Goal: Navigation & Orientation: Find specific page/section

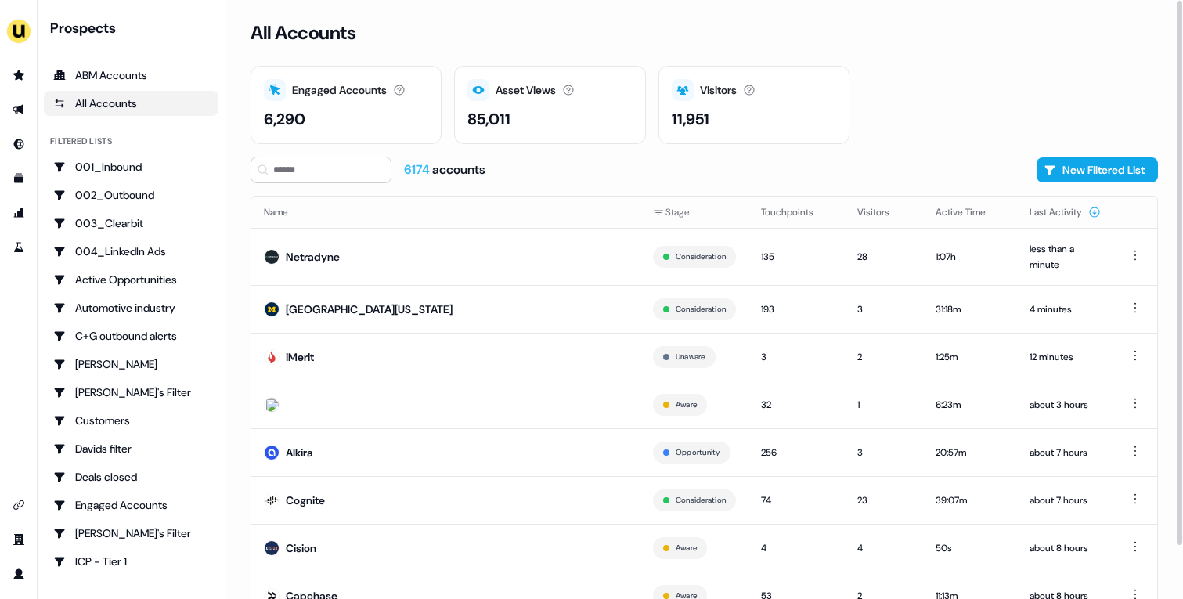
scroll to position [58, 0]
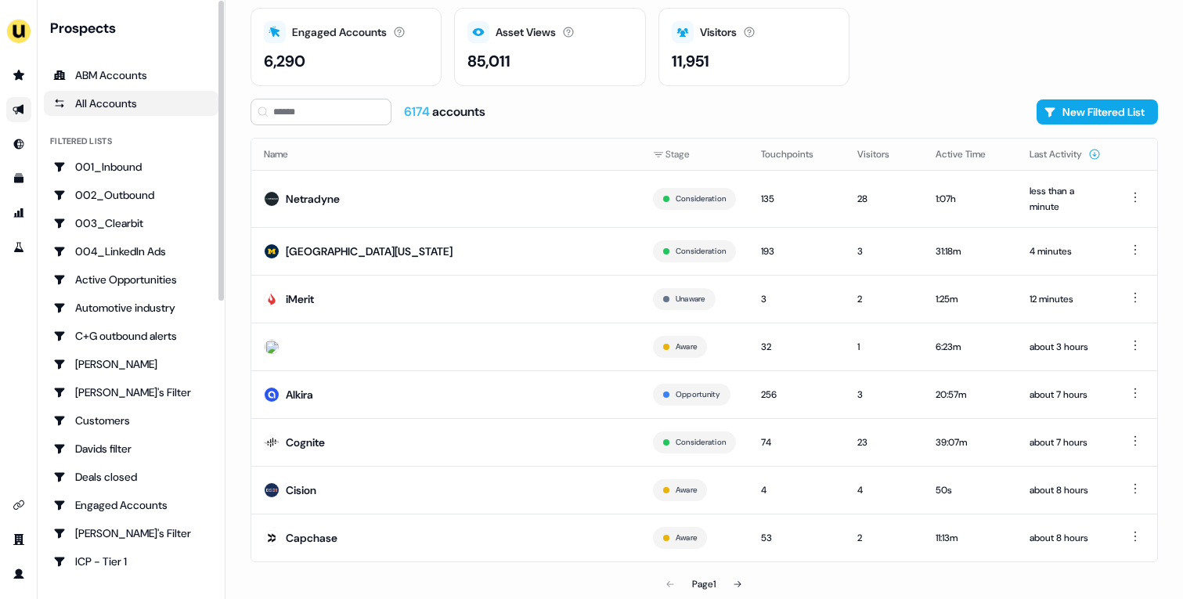
click at [23, 102] on link "Go to outbound experience" at bounding box center [18, 109] width 25 height 25
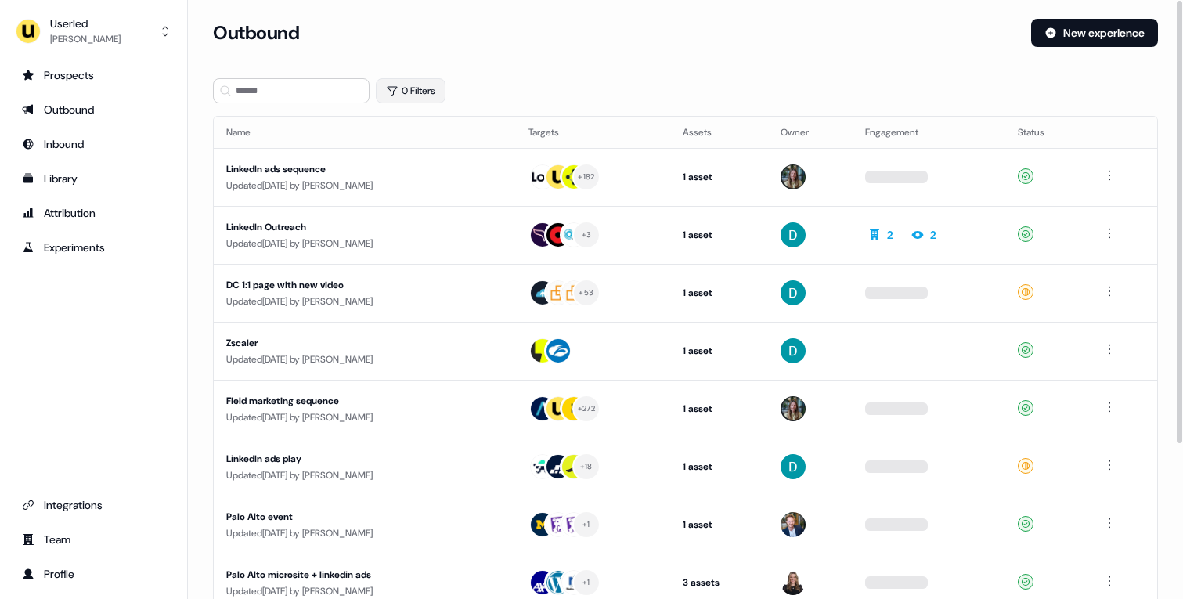
click at [405, 81] on button "0 Filters" at bounding box center [411, 90] width 70 height 25
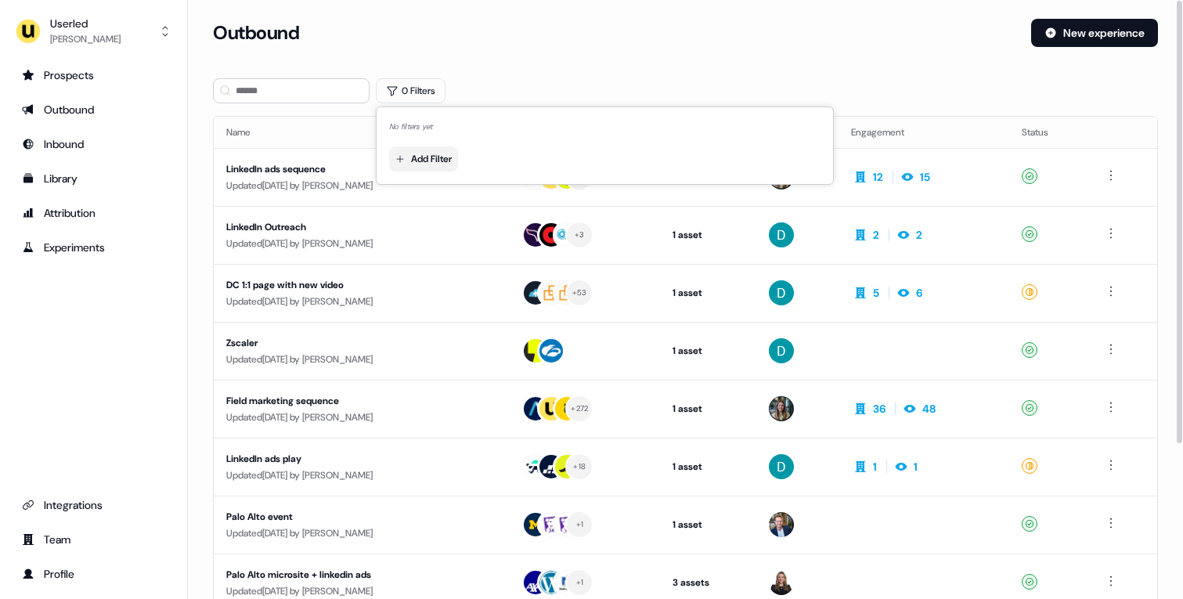
click at [440, 156] on html "For the best experience switch devices to a bigger screen. Go to Userled.io Use…" at bounding box center [591, 299] width 1183 height 599
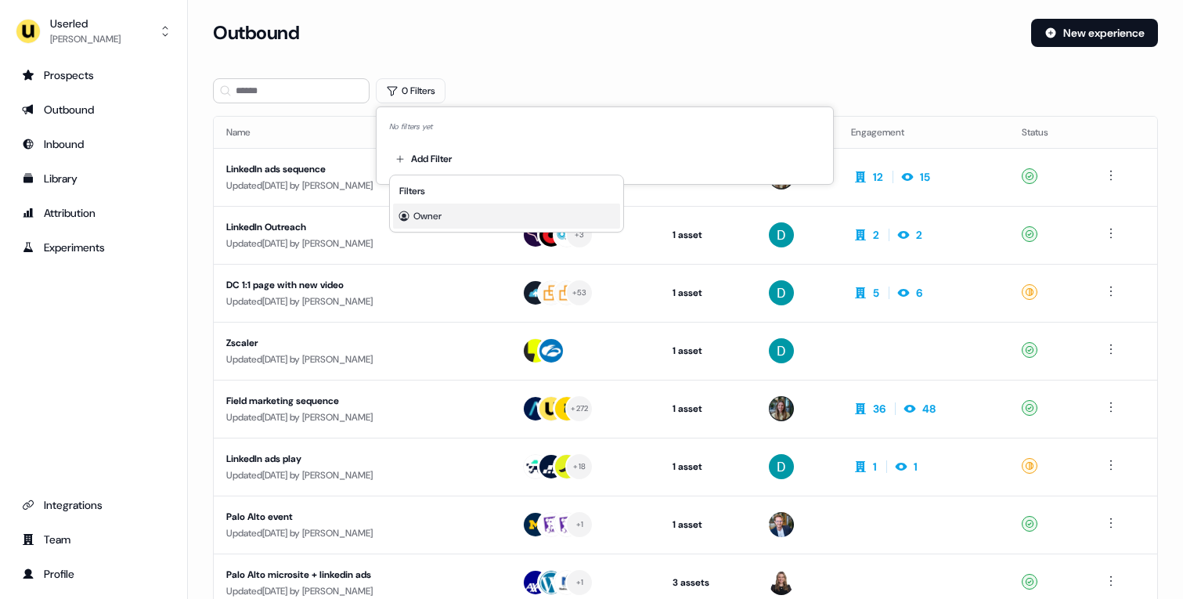
click at [441, 212] on span "Owner" at bounding box center [427, 216] width 28 height 13
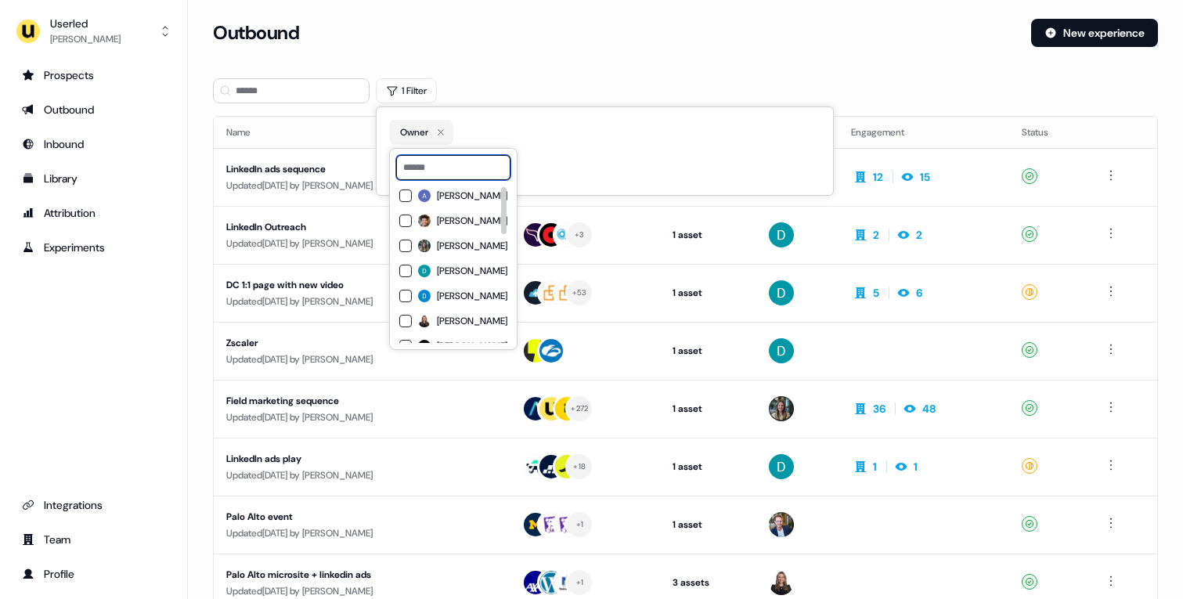
click at [468, 166] on input at bounding box center [453, 167] width 114 height 25
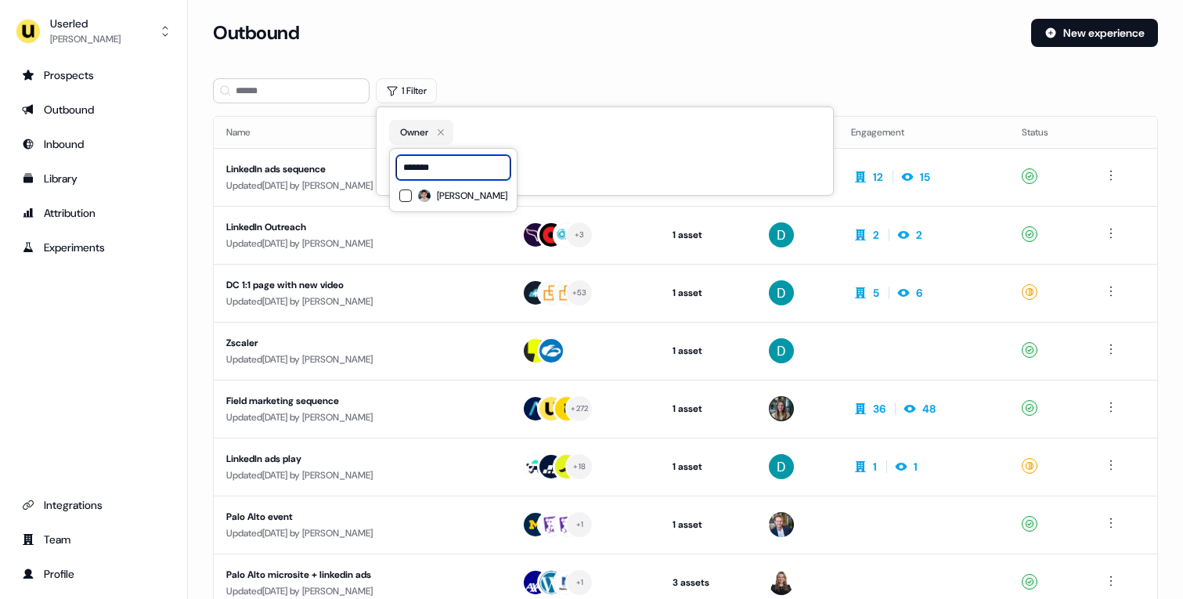
type input "*******"
click at [477, 200] on span "Vincent Plassard" at bounding box center [472, 195] width 70 height 13
click at [542, 63] on div "Outbound New experience" at bounding box center [685, 42] width 945 height 47
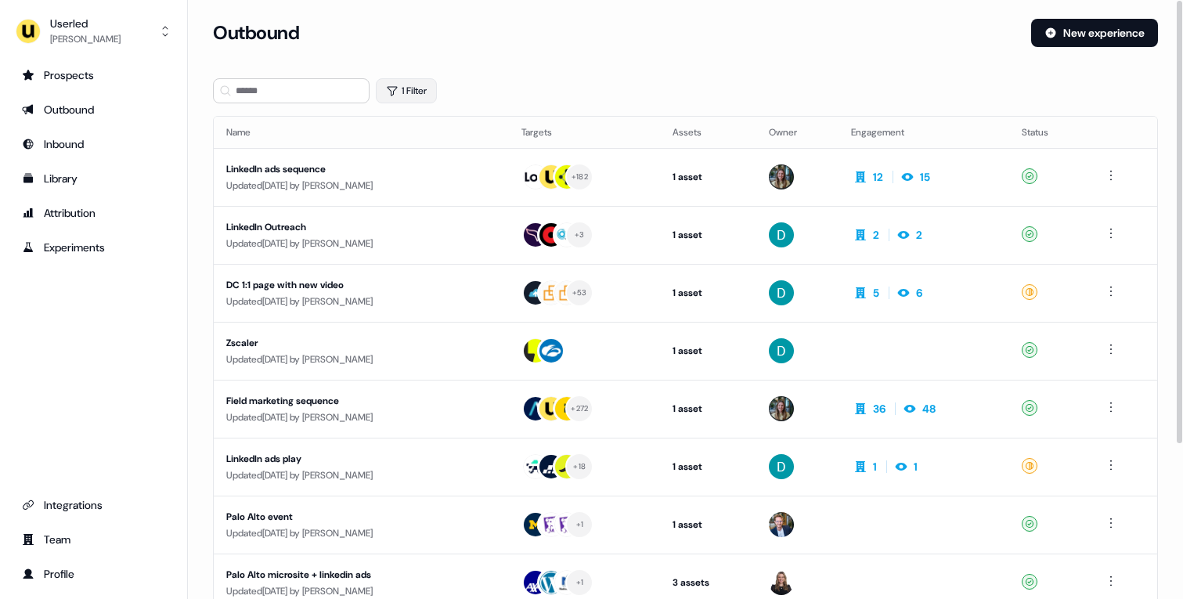
click at [424, 96] on button "1 Filter" at bounding box center [406, 90] width 61 height 25
click at [546, 79] on div "1 Filter" at bounding box center [685, 90] width 945 height 25
click at [406, 95] on button "1 Filter" at bounding box center [406, 90] width 61 height 25
click at [492, 75] on section "Loading... Outbound New experience 1 Filter Name Targets Assets Owner Engagemen…" at bounding box center [685, 414] width 995 height 791
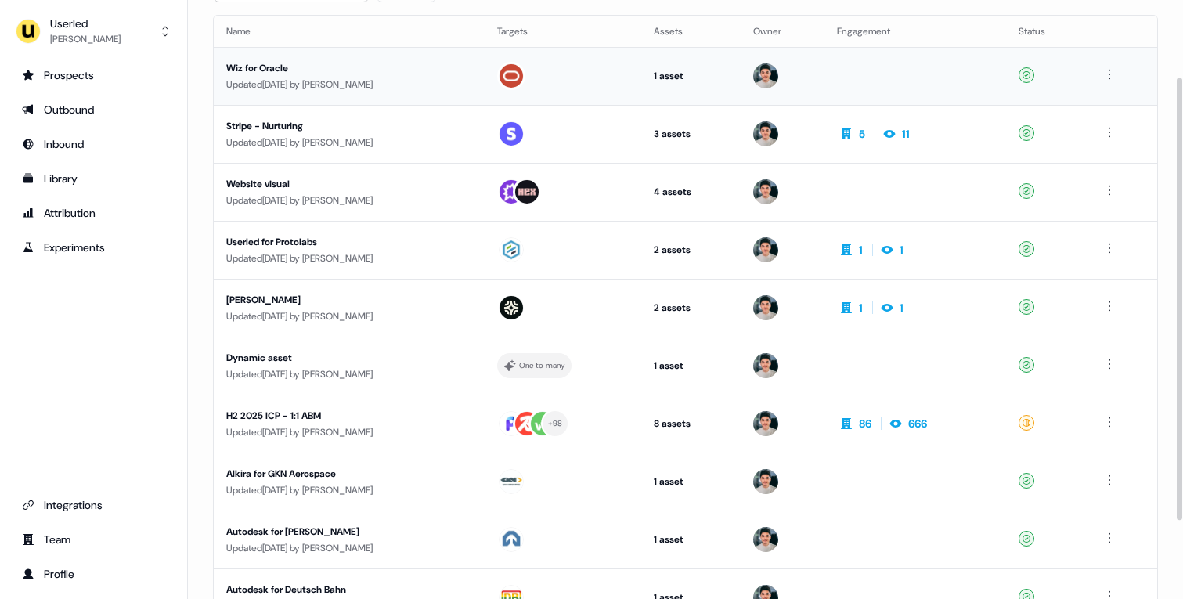
scroll to position [104, 0]
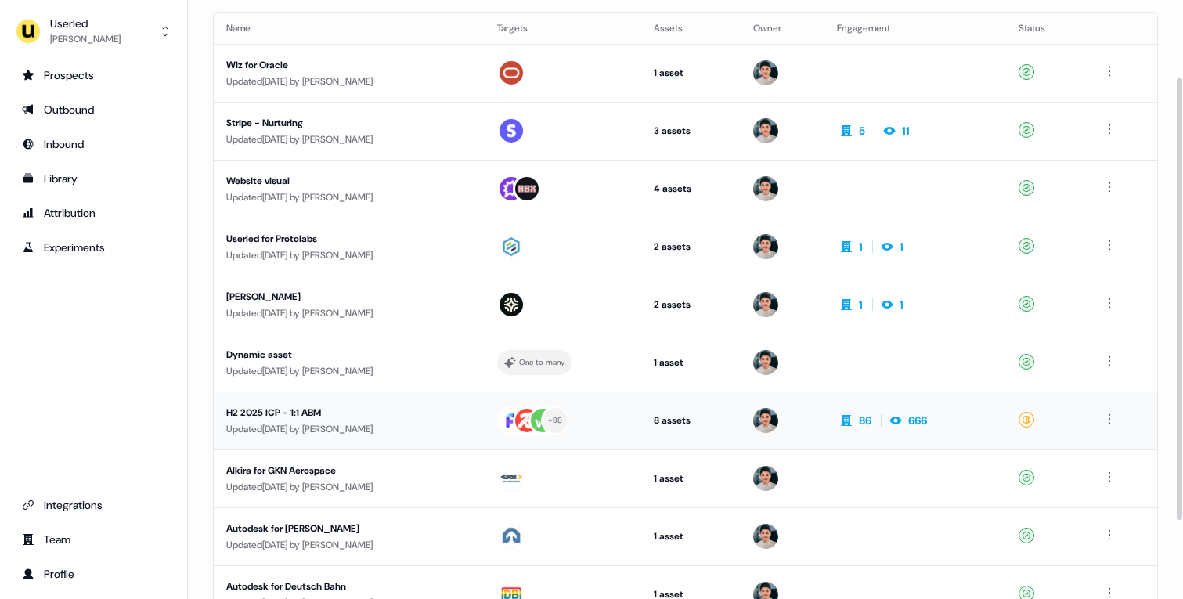
click at [435, 417] on div "H2 2025 ICP - 1:1 ABM" at bounding box center [349, 413] width 246 height 16
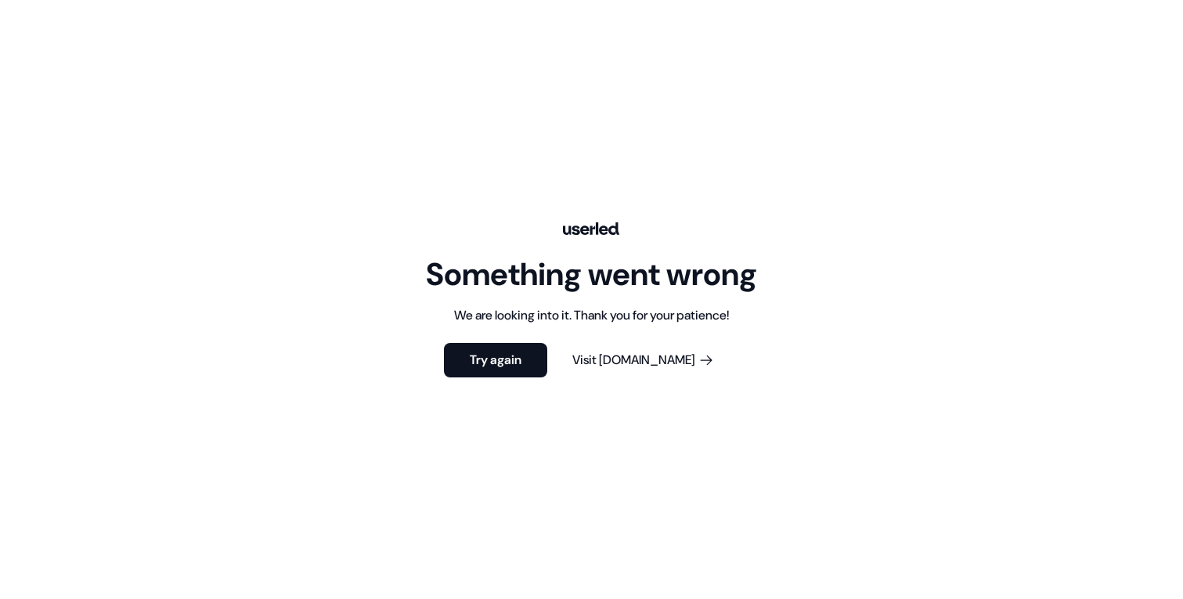
click at [647, 195] on div "Something went wrong We are looking into it. Thank you for your patience! Try a…" at bounding box center [591, 299] width 1183 height 599
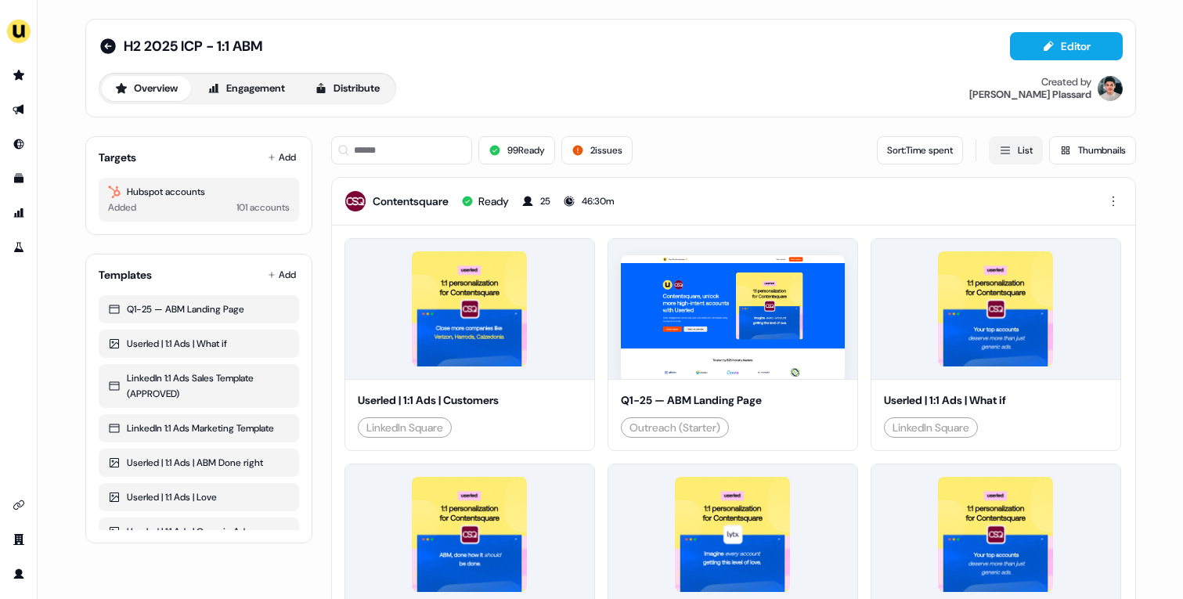
click at [1009, 143] on button "List" at bounding box center [1016, 150] width 54 height 28
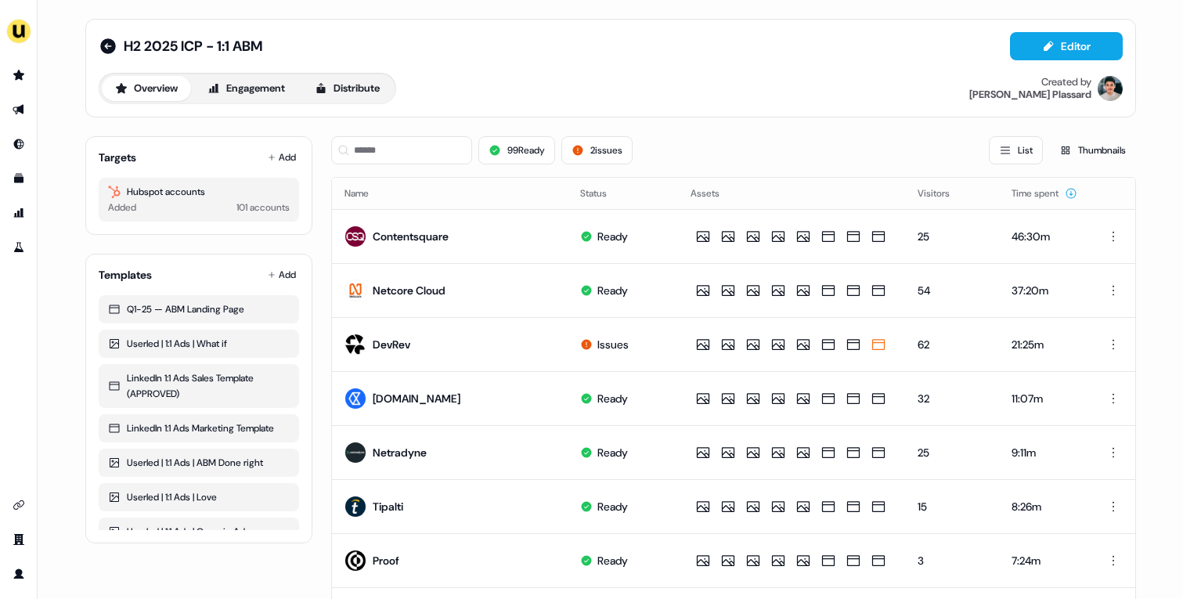
click at [400, 168] on div "99 Ready 2 issues List Thumbnails" at bounding box center [733, 150] width 805 height 53
click at [400, 157] on input at bounding box center [401, 150] width 141 height 28
paste input "********"
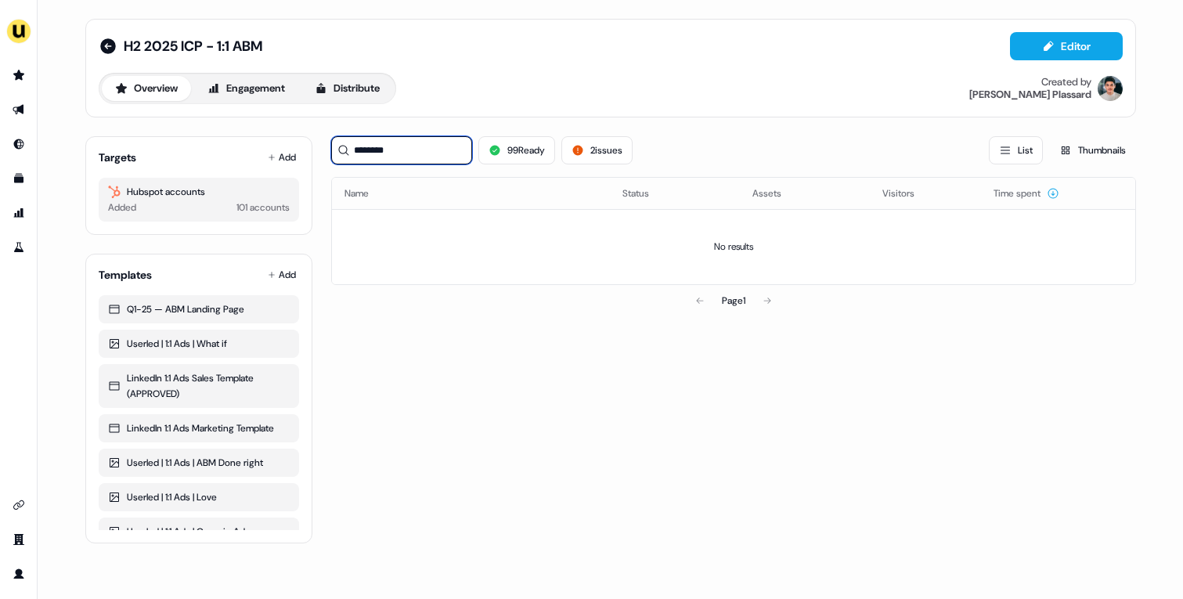
click at [408, 147] on input "********" at bounding box center [401, 150] width 141 height 28
paste input "*"
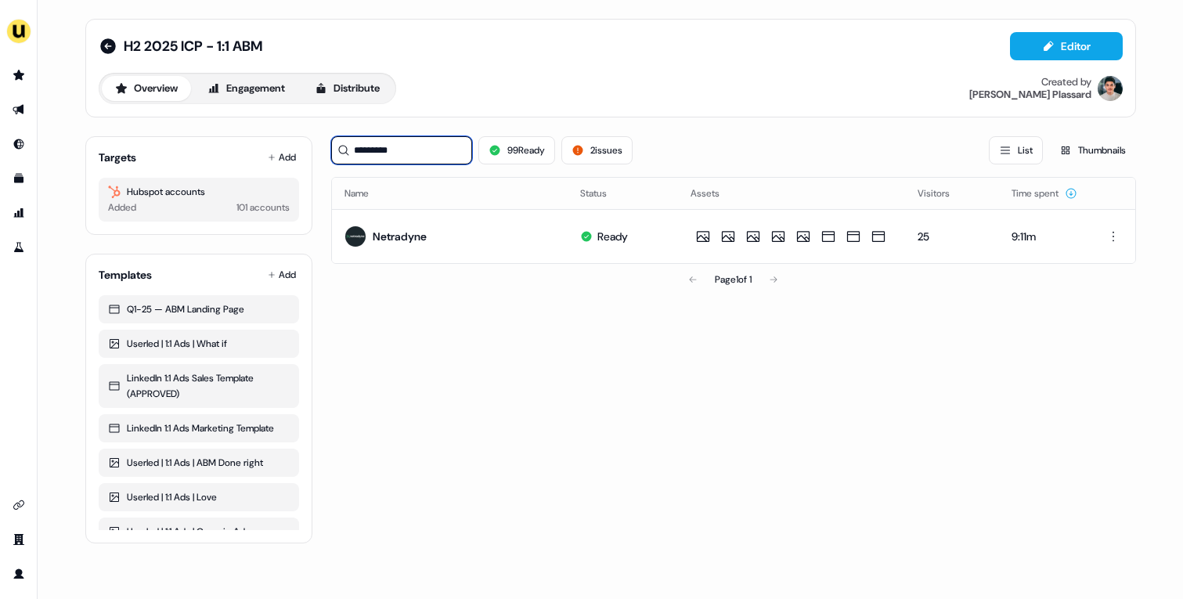
click at [387, 154] on input "*********" at bounding box center [401, 150] width 141 height 28
paste input "*********"
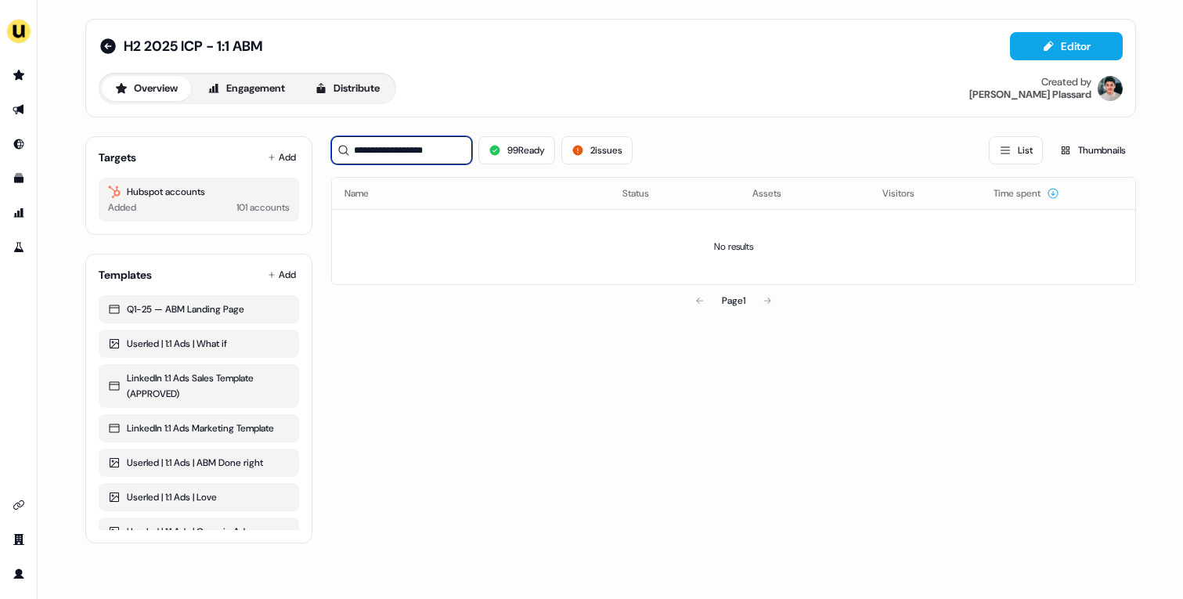
click at [389, 153] on input "**********" at bounding box center [401, 150] width 141 height 28
paste input
paste input "****"
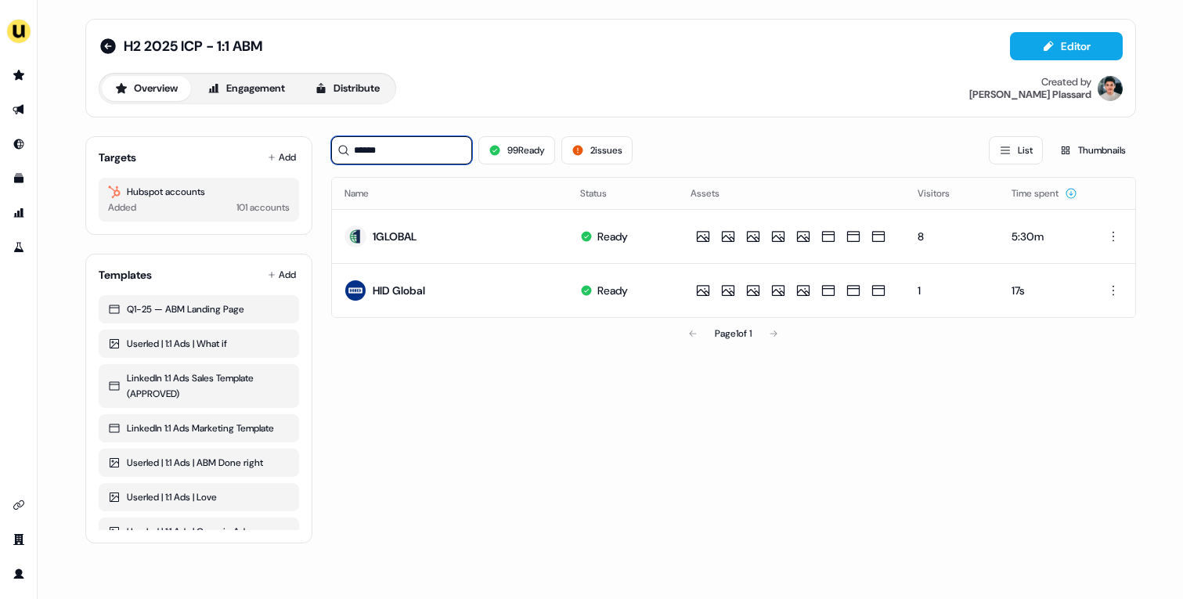
click at [423, 146] on input "******" at bounding box center [401, 150] width 141 height 28
paste input
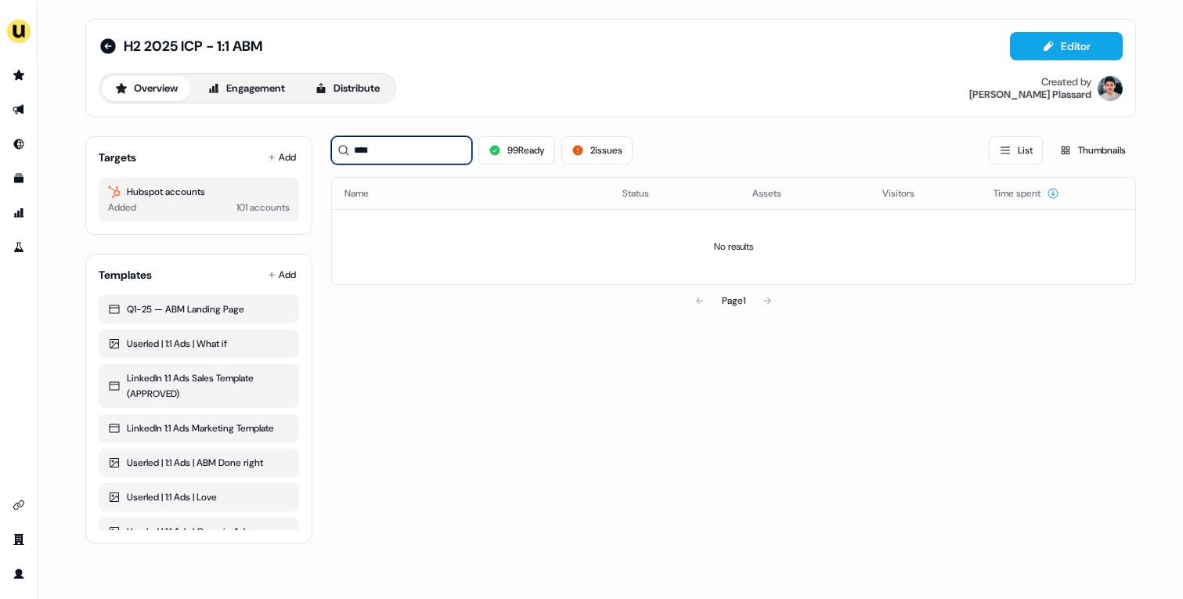
type input "*****"
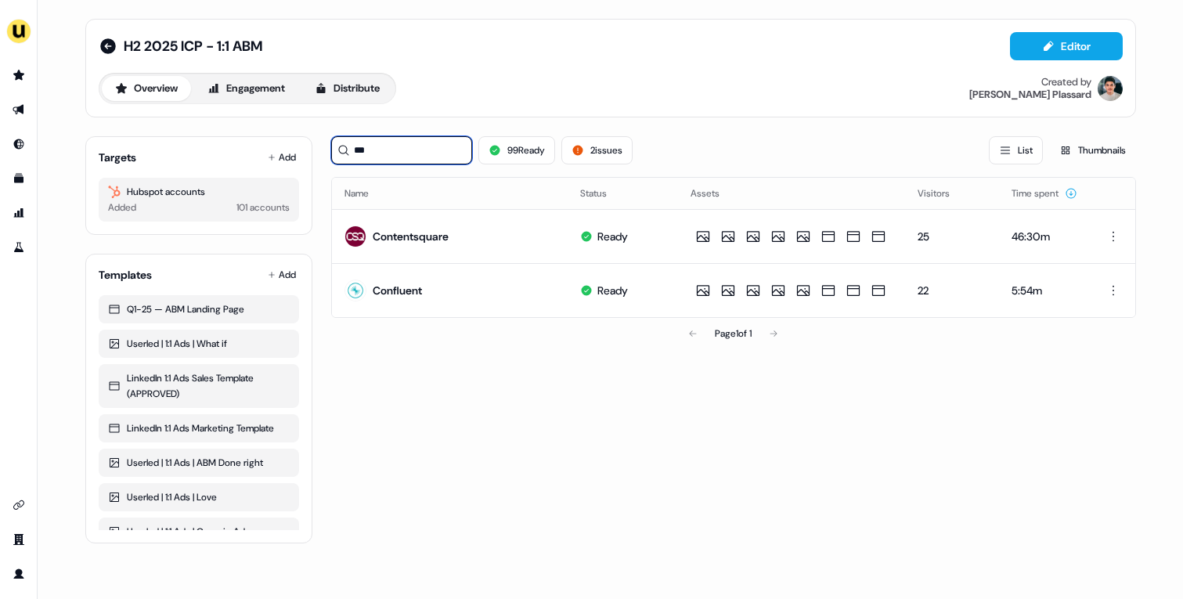
paste input "**"
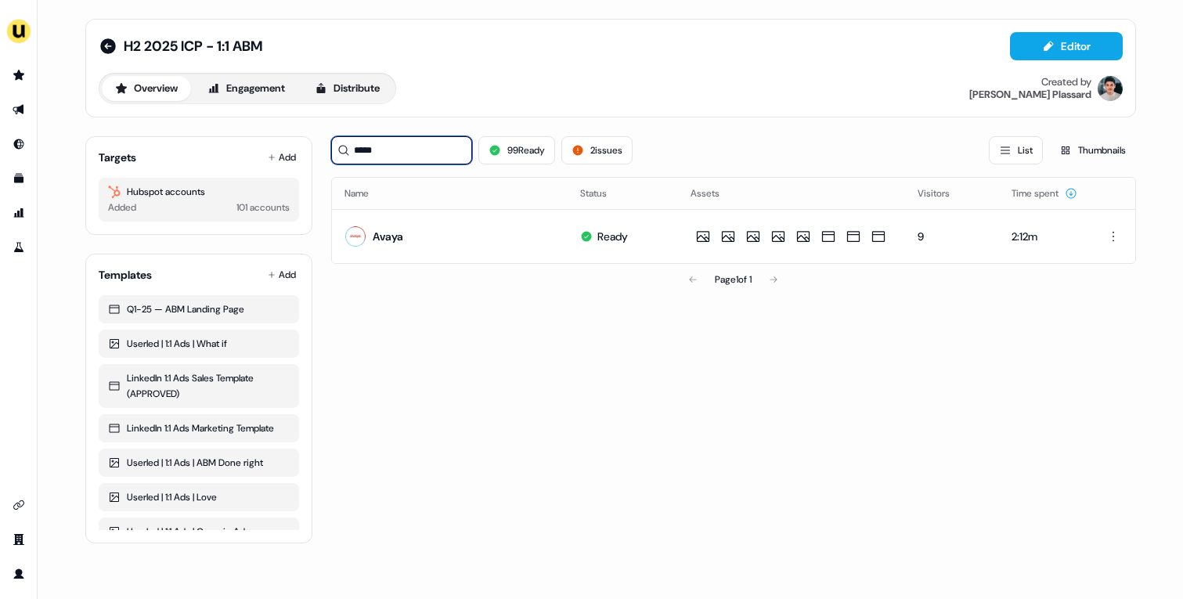
type input "*****"
click at [107, 49] on icon at bounding box center [108, 46] width 16 height 16
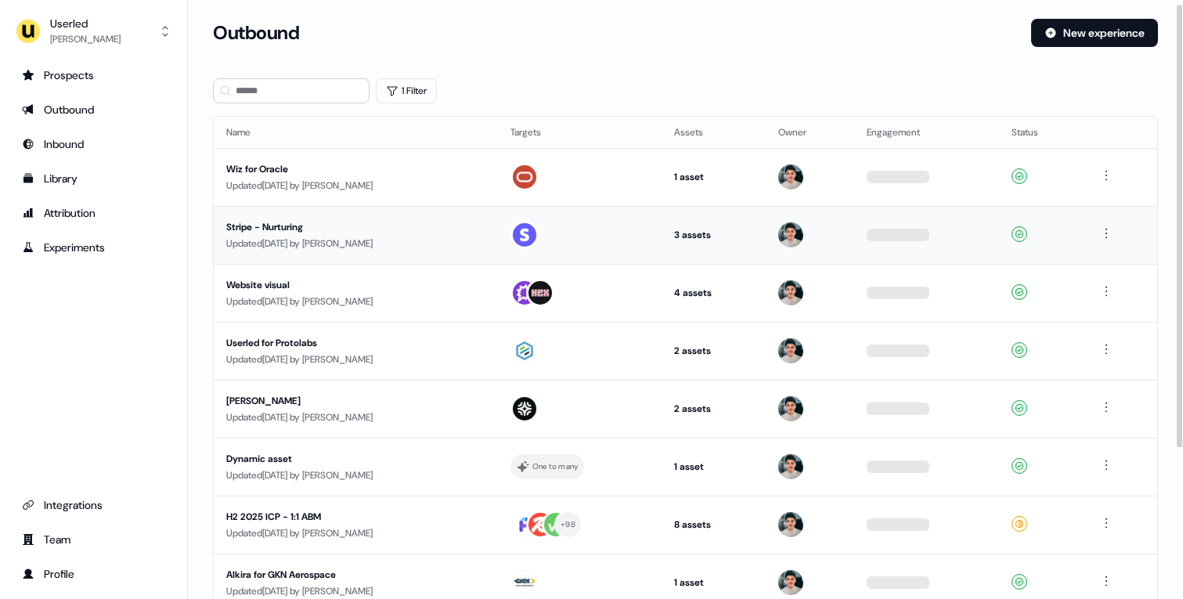
scroll to position [210, 0]
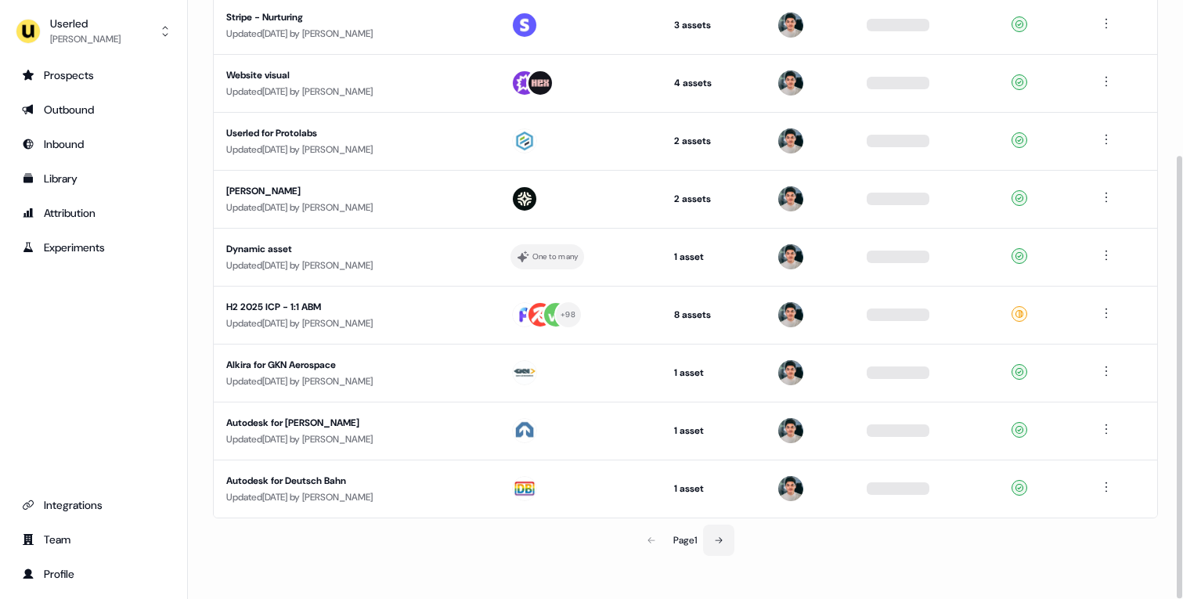
click at [732, 542] on button at bounding box center [718, 539] width 31 height 31
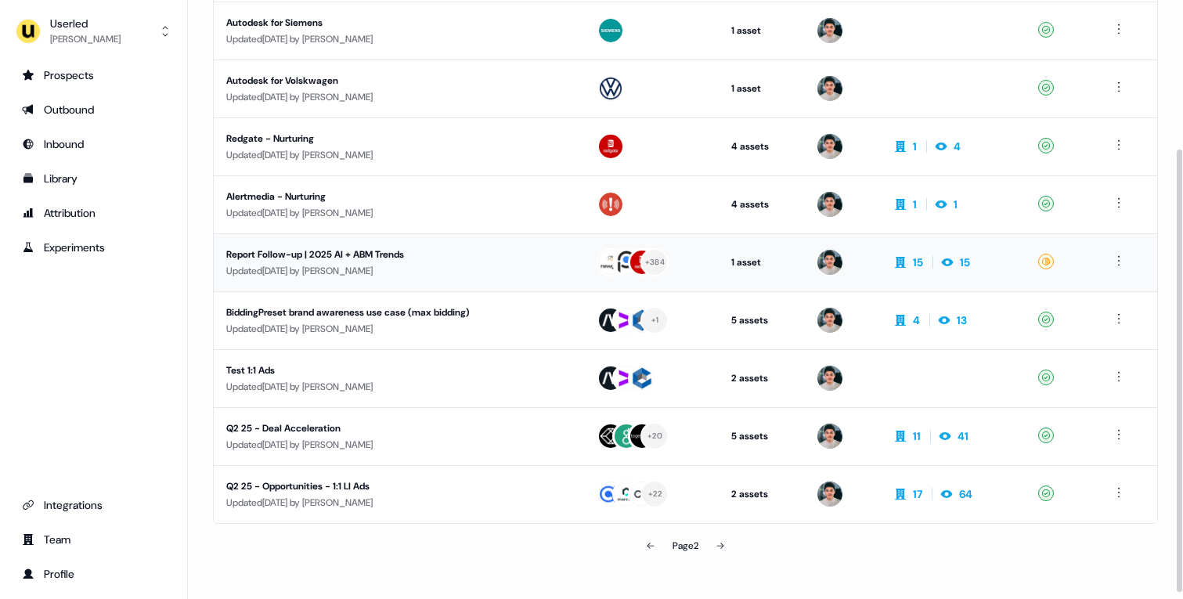
scroll to position [208, 0]
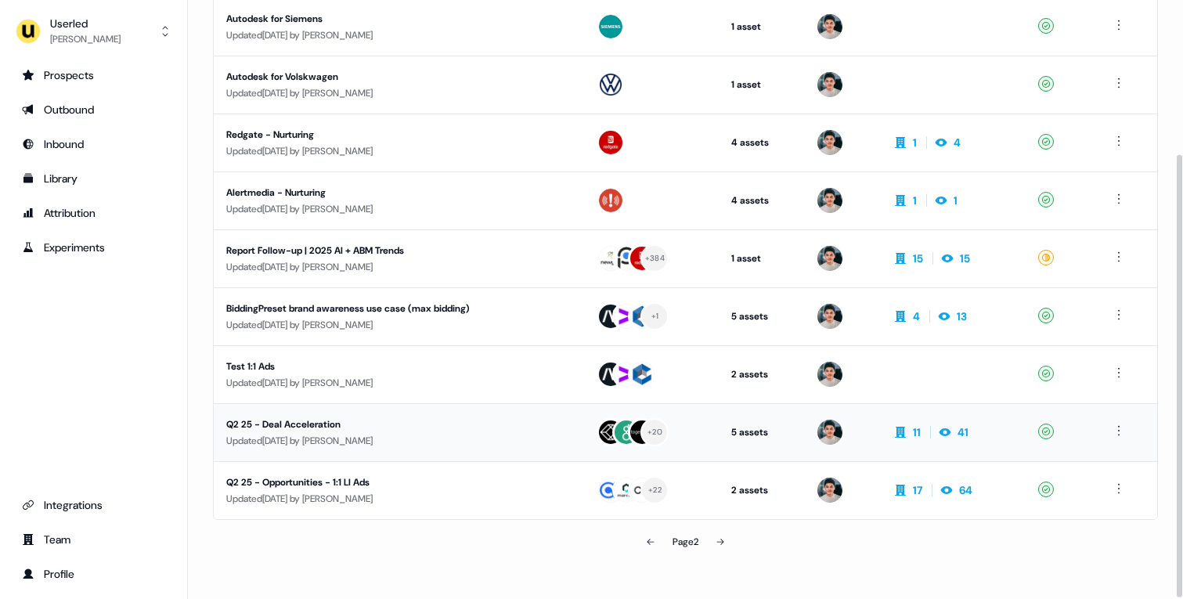
click at [462, 431] on div "Q2 25 - Deal Acceleration" at bounding box center [374, 424] width 296 height 16
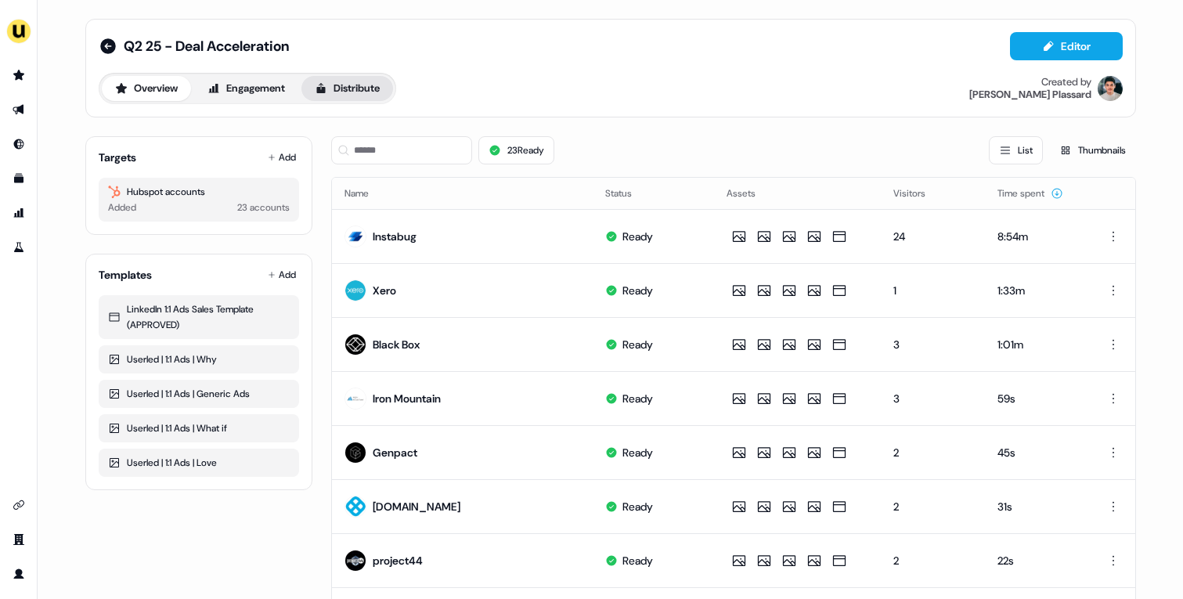
click at [384, 76] on button "Distribute" at bounding box center [347, 88] width 92 height 25
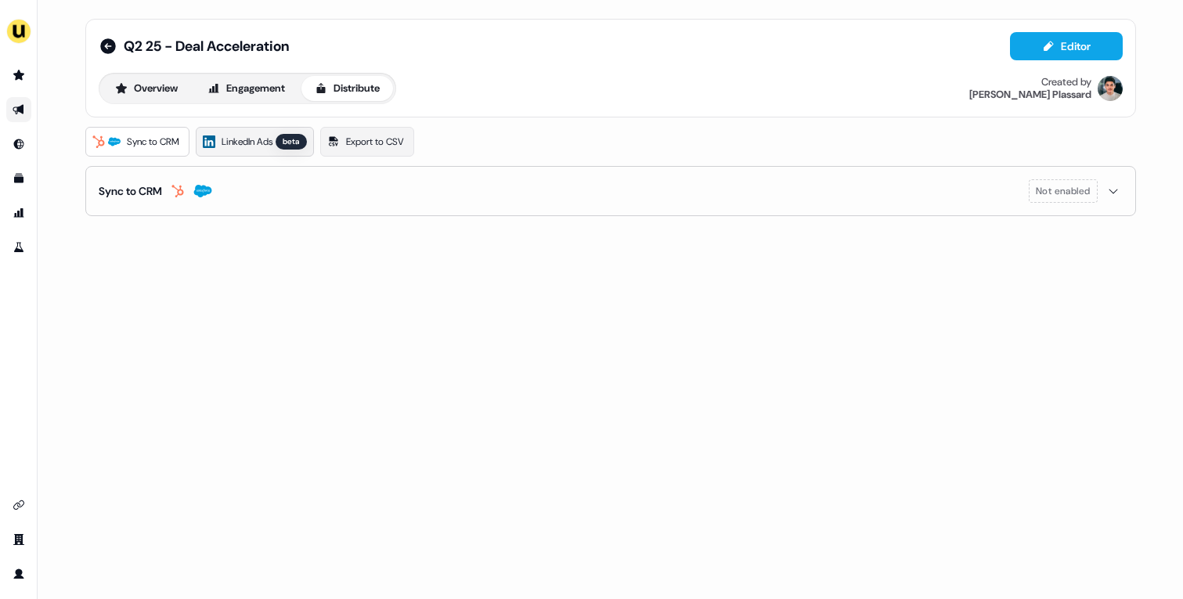
click at [265, 147] on span "LinkedIn Ads" at bounding box center [247, 142] width 51 height 16
click at [275, 133] on link "LinkedIn Ads beta" at bounding box center [255, 142] width 118 height 30
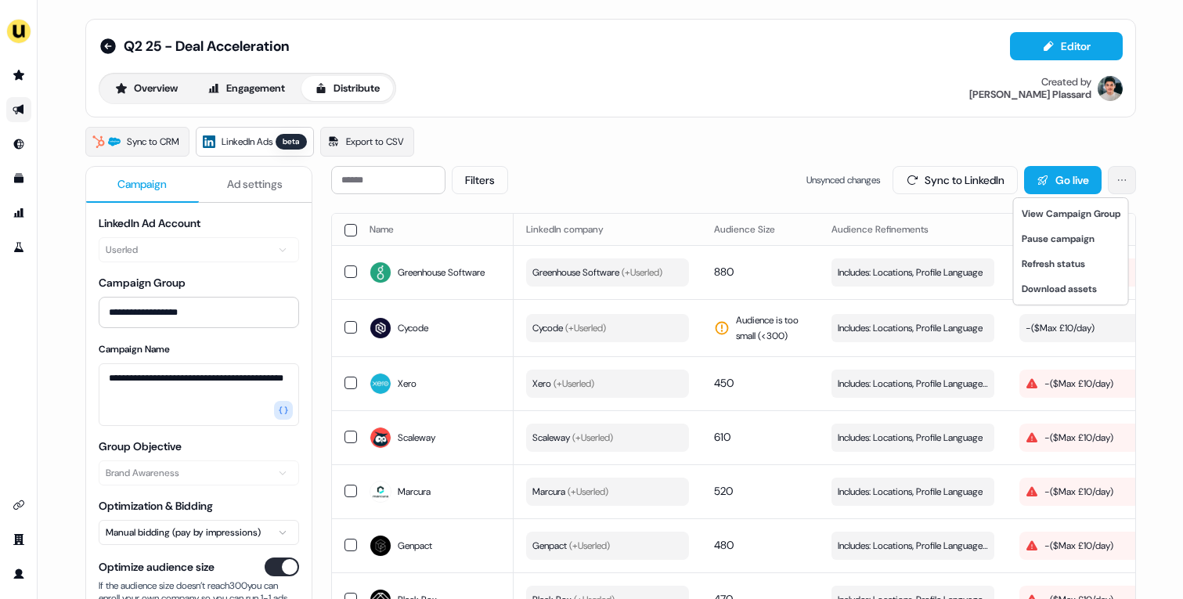
click at [1124, 188] on html "**********" at bounding box center [591, 299] width 1183 height 599
click at [1084, 205] on link "View Campaign Group" at bounding box center [1071, 213] width 108 height 25
click at [11, 73] on link "Go to prospects" at bounding box center [18, 75] width 25 height 25
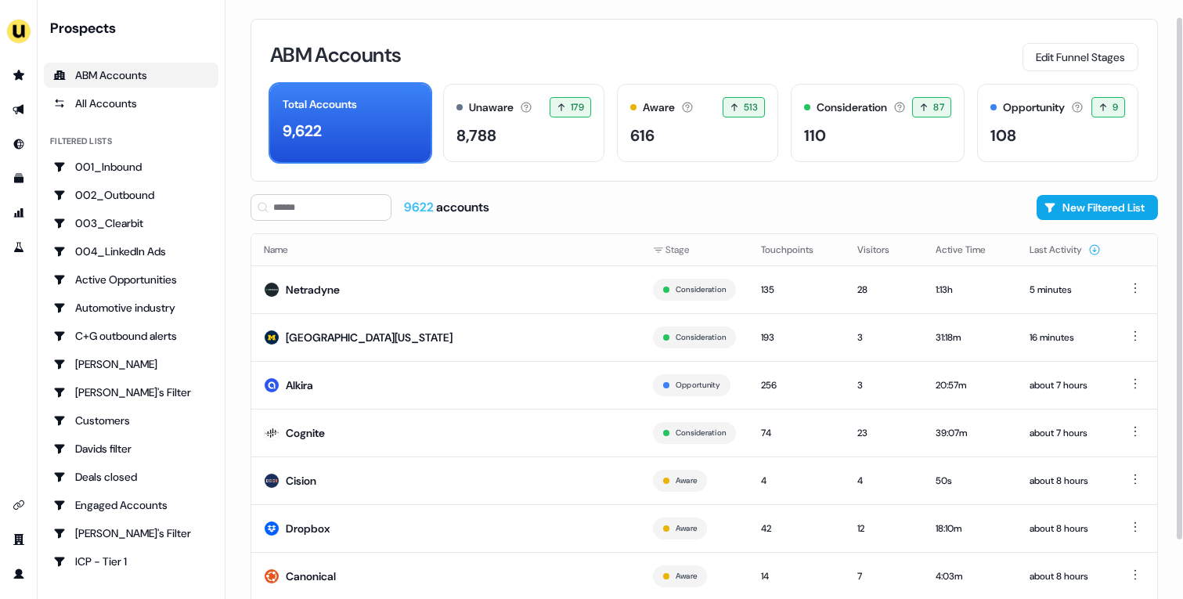
scroll to position [86, 0]
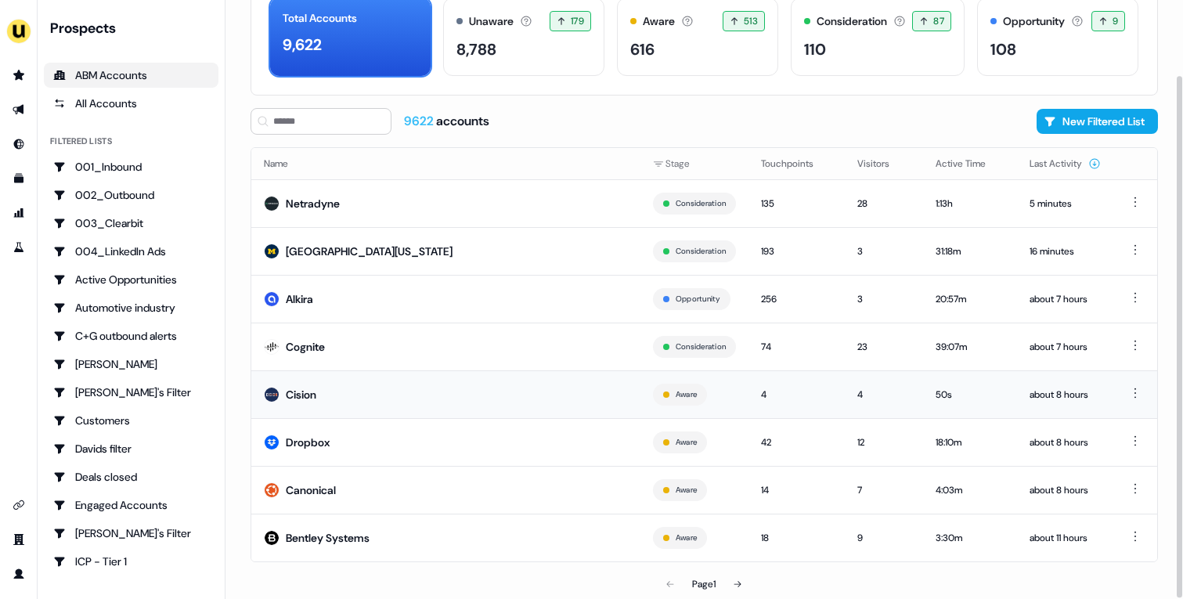
click at [534, 399] on td "Cision" at bounding box center [445, 394] width 389 height 48
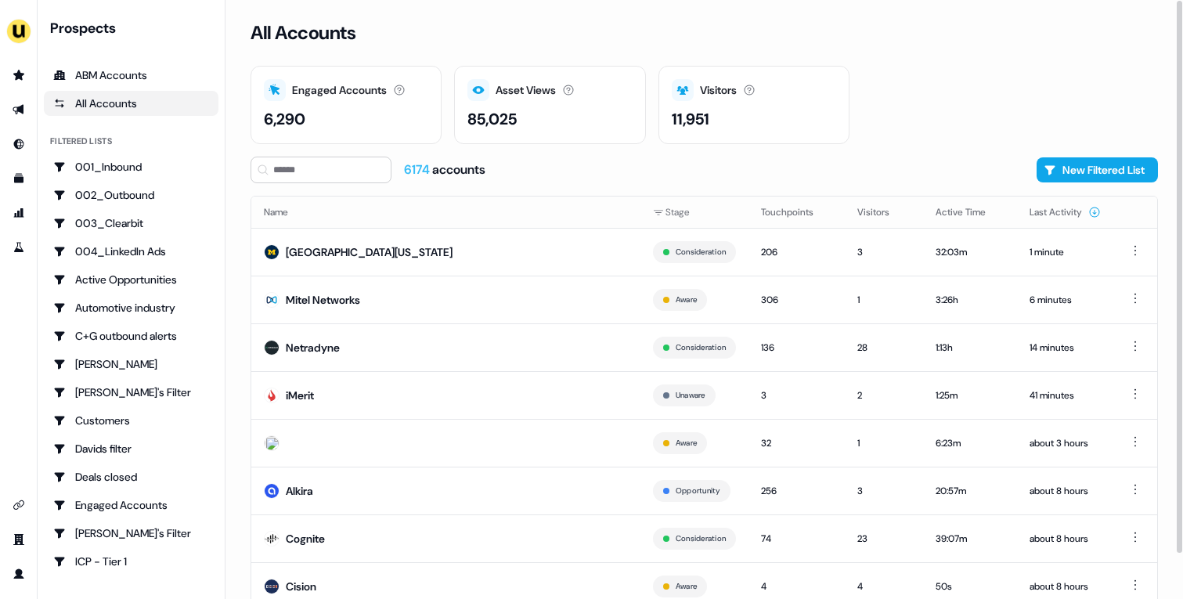
scroll to position [49, 0]
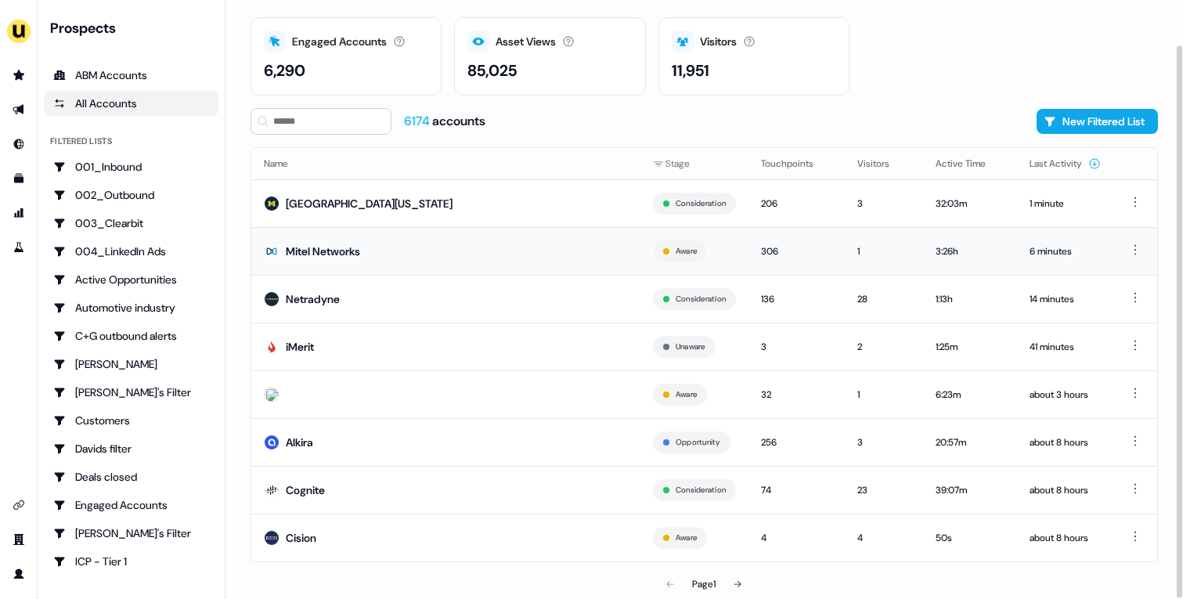
click at [509, 249] on td "Mitel Networks" at bounding box center [445, 251] width 389 height 48
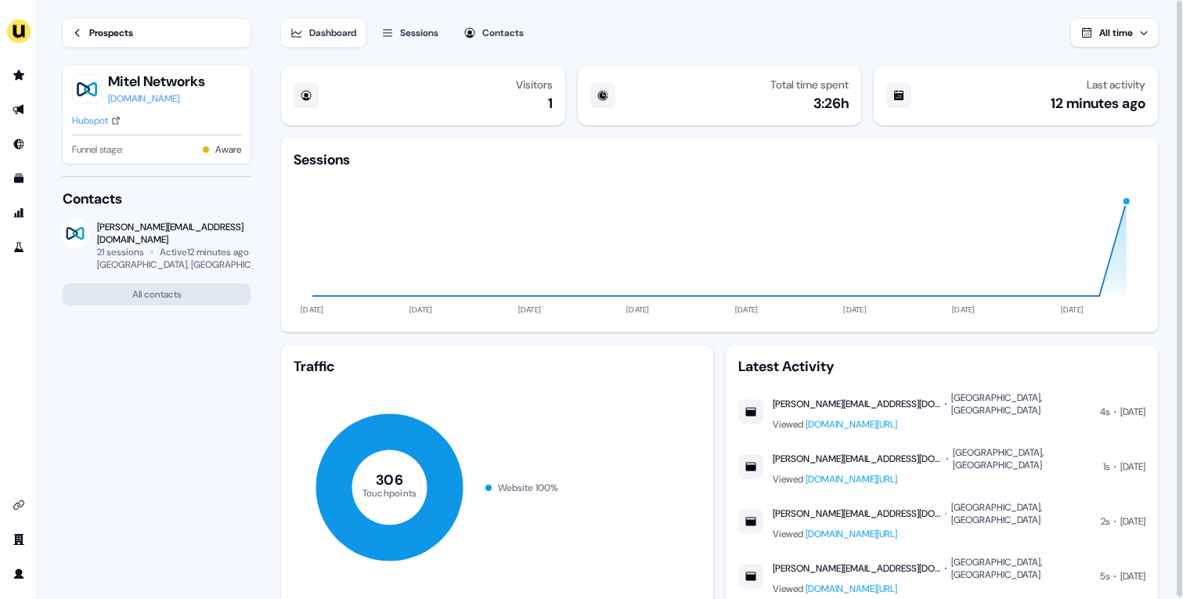
click at [136, 42] on link "Prospects" at bounding box center [157, 33] width 188 height 28
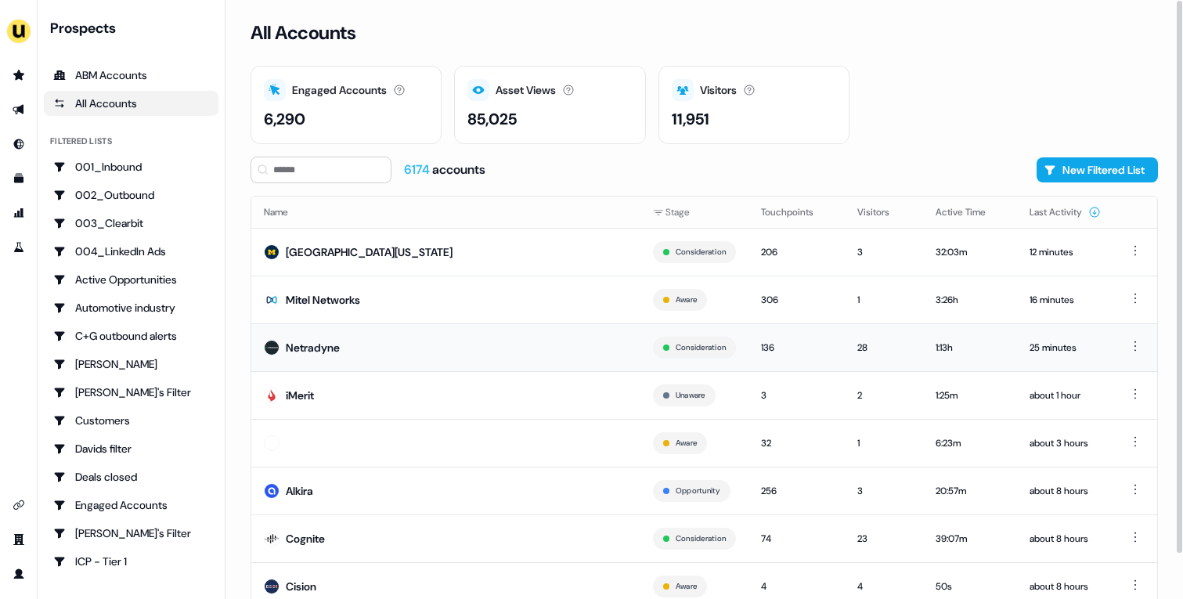
scroll to position [49, 0]
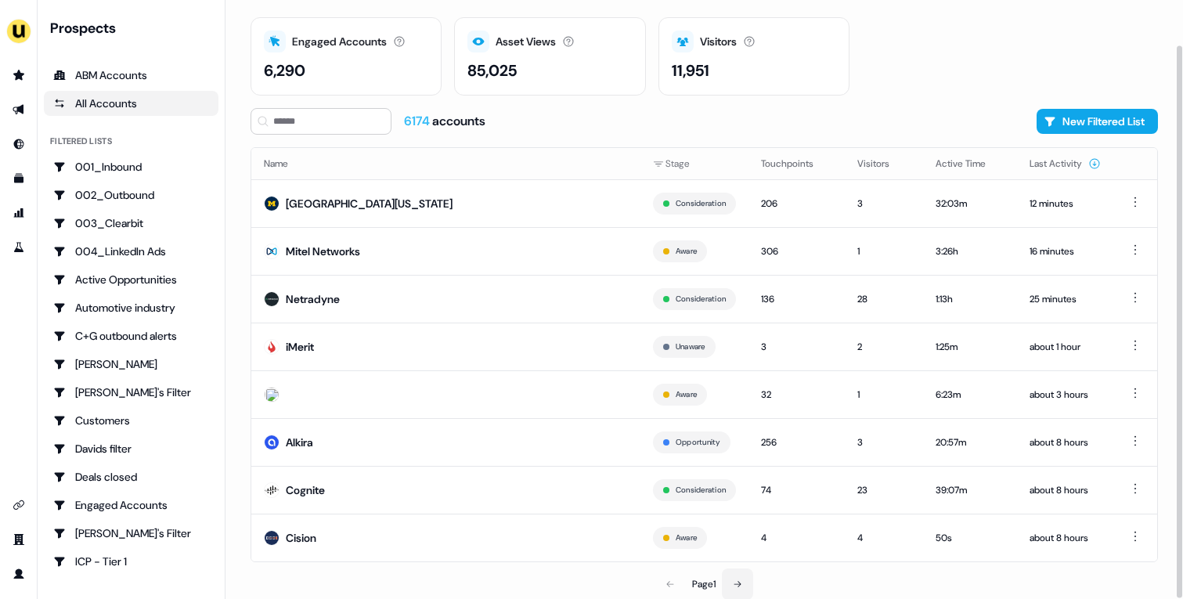
click at [731, 583] on button at bounding box center [737, 583] width 31 height 31
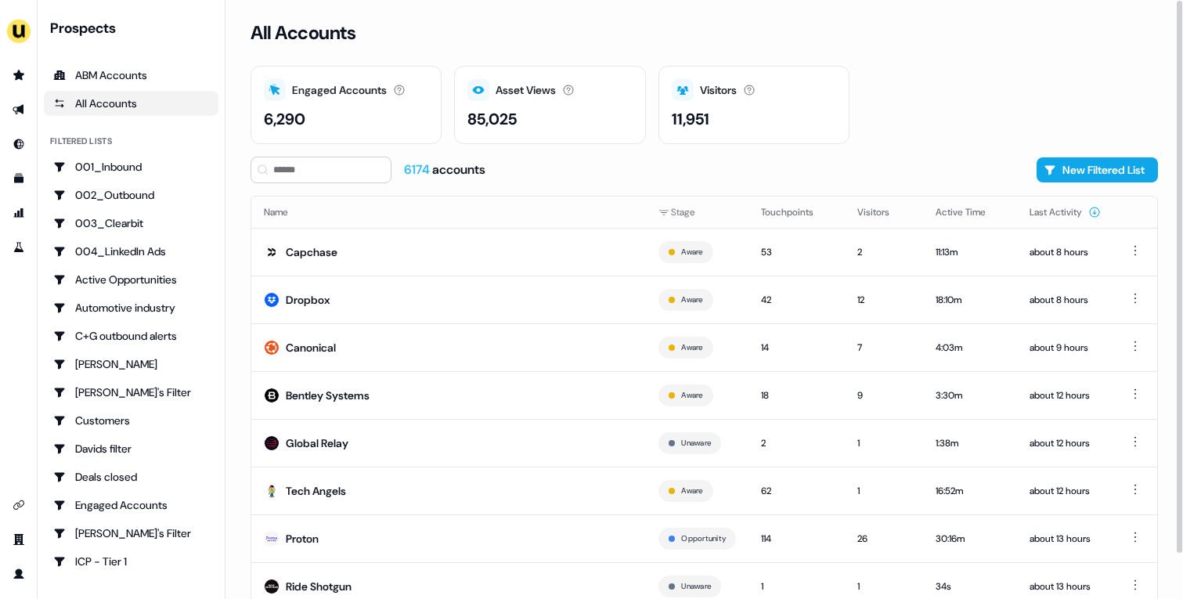
scroll to position [49, 0]
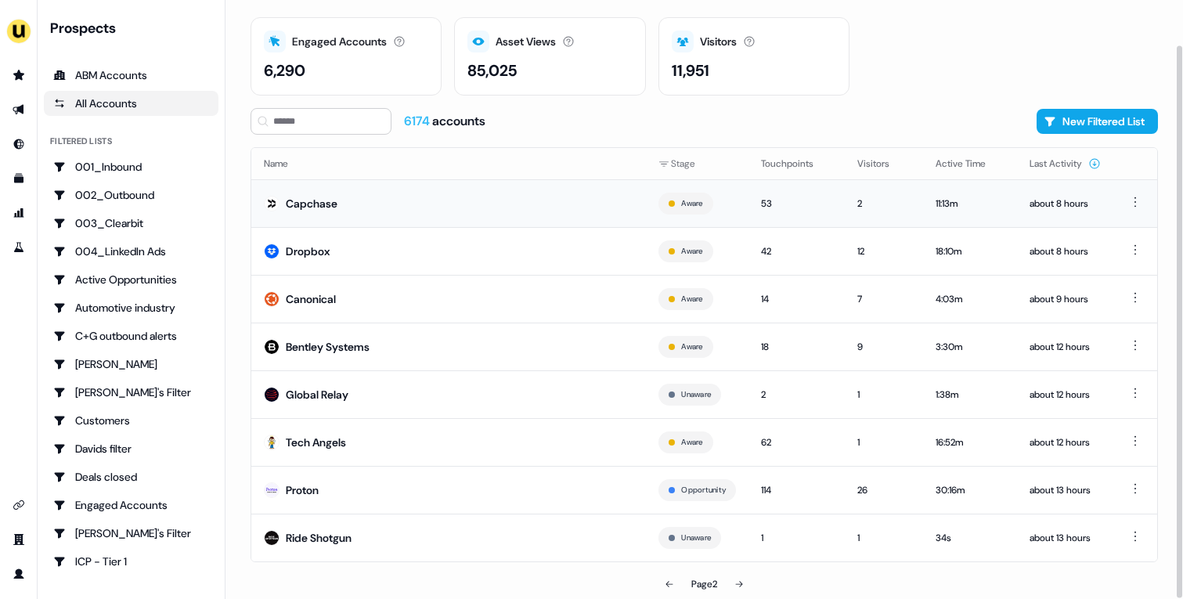
click at [537, 191] on td "Capchase" at bounding box center [448, 203] width 395 height 48
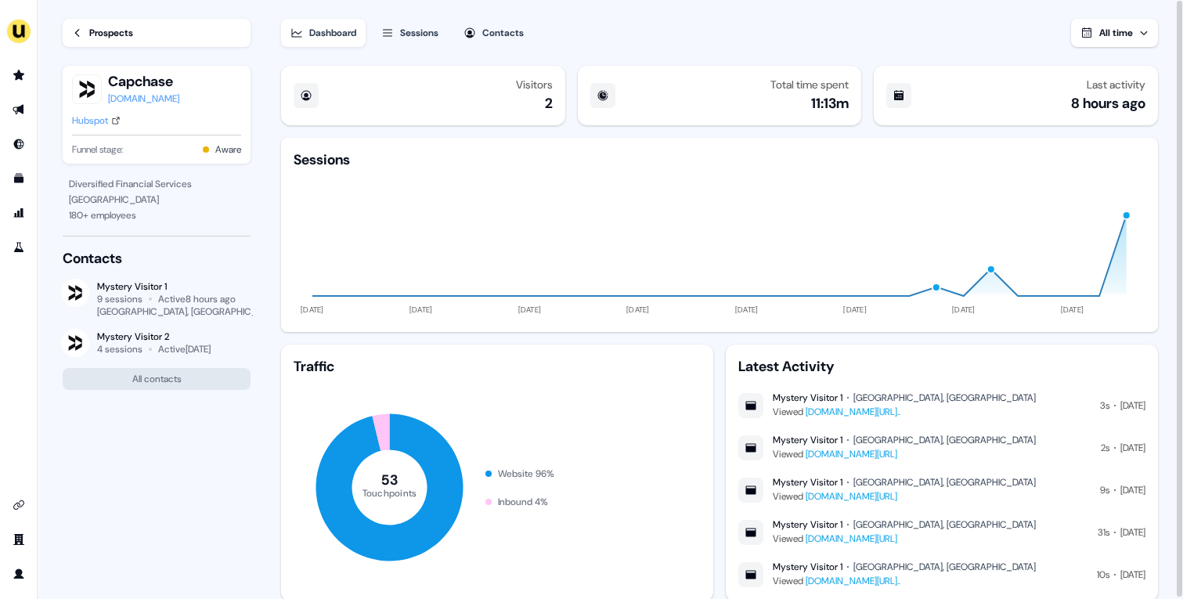
click at [119, 35] on div "Prospects" at bounding box center [111, 33] width 44 height 16
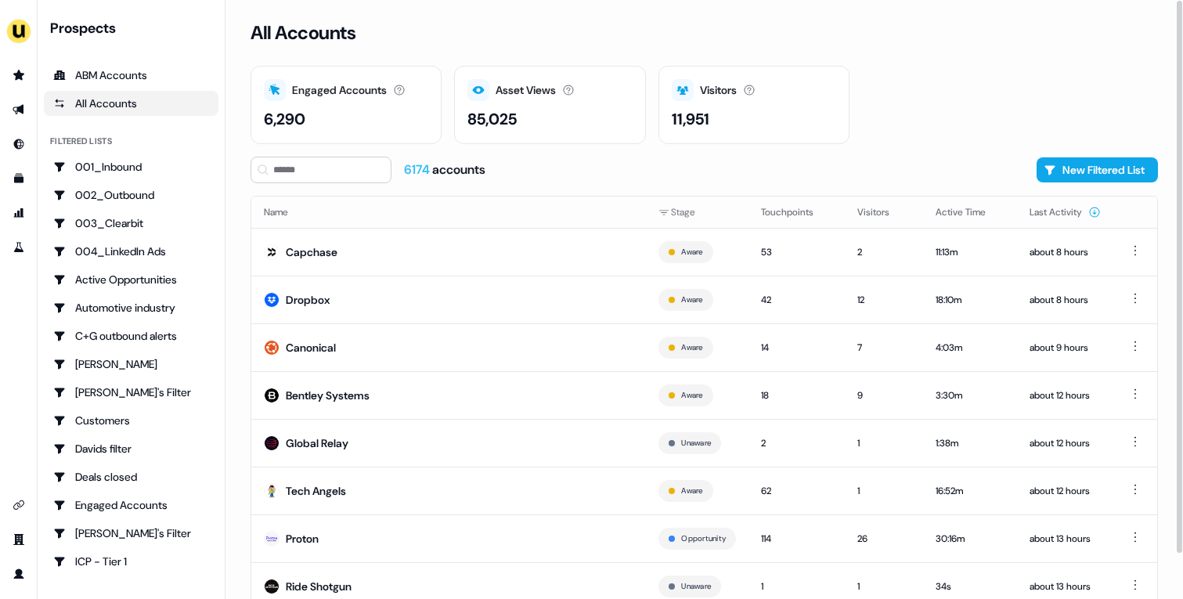
scroll to position [49, 0]
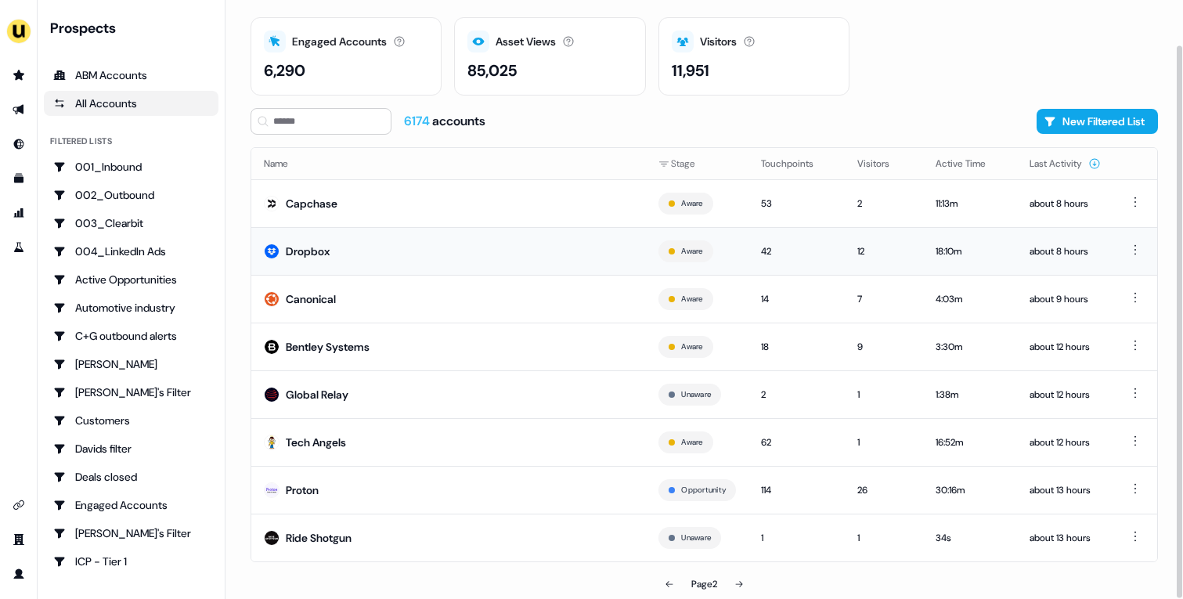
click at [497, 250] on td "Dropbox" at bounding box center [448, 251] width 395 height 48
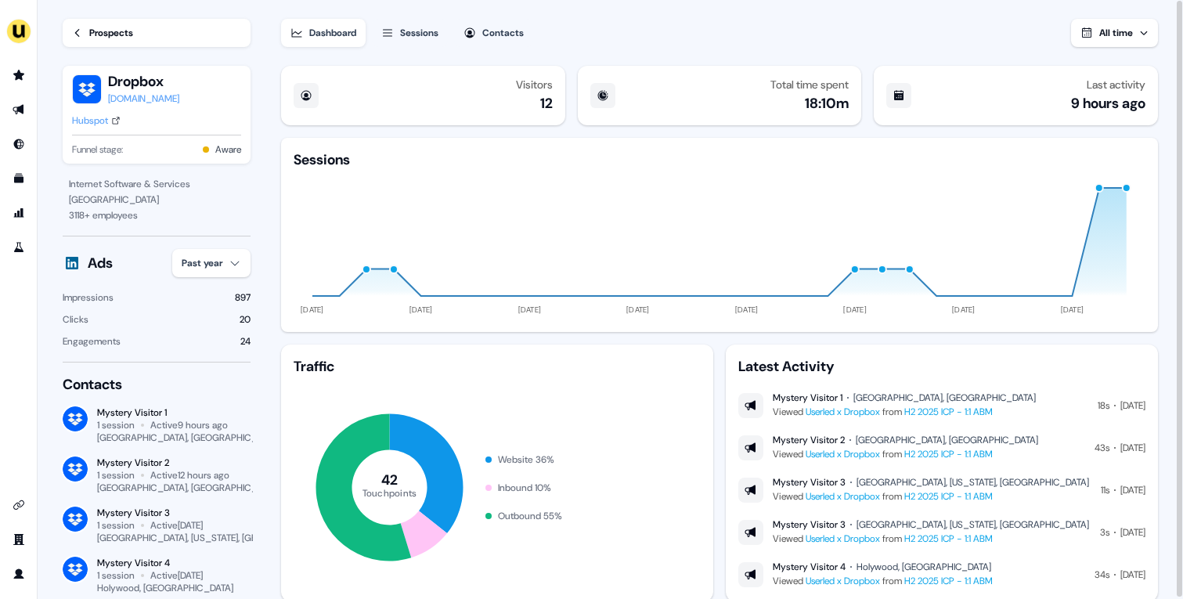
click at [121, 31] on div "Prospects" at bounding box center [111, 33] width 44 height 16
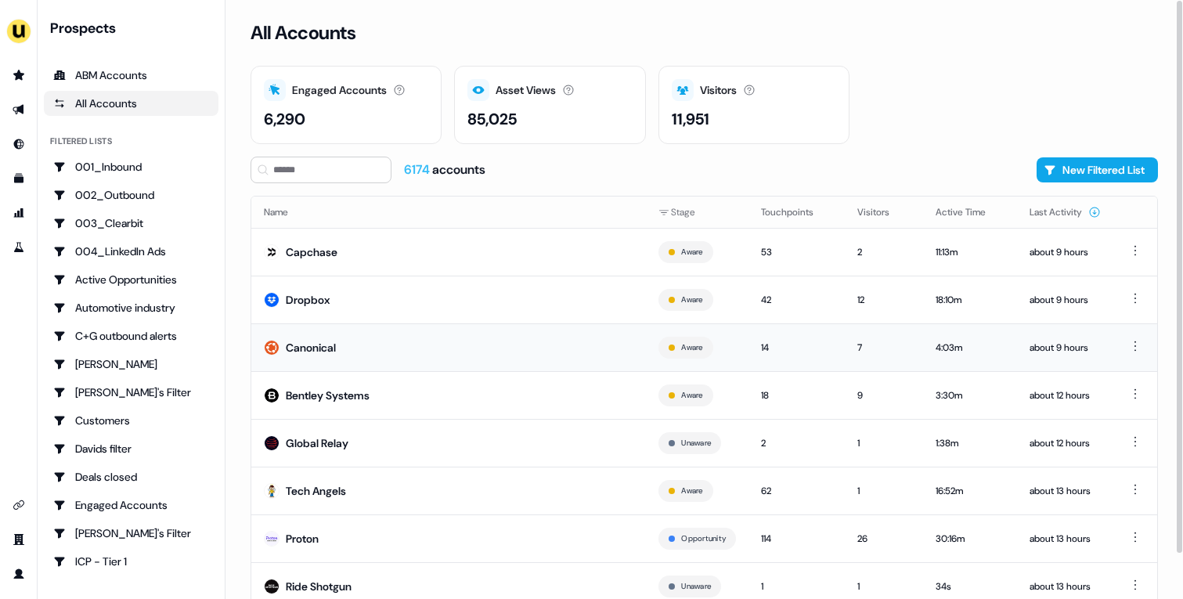
scroll to position [49, 0]
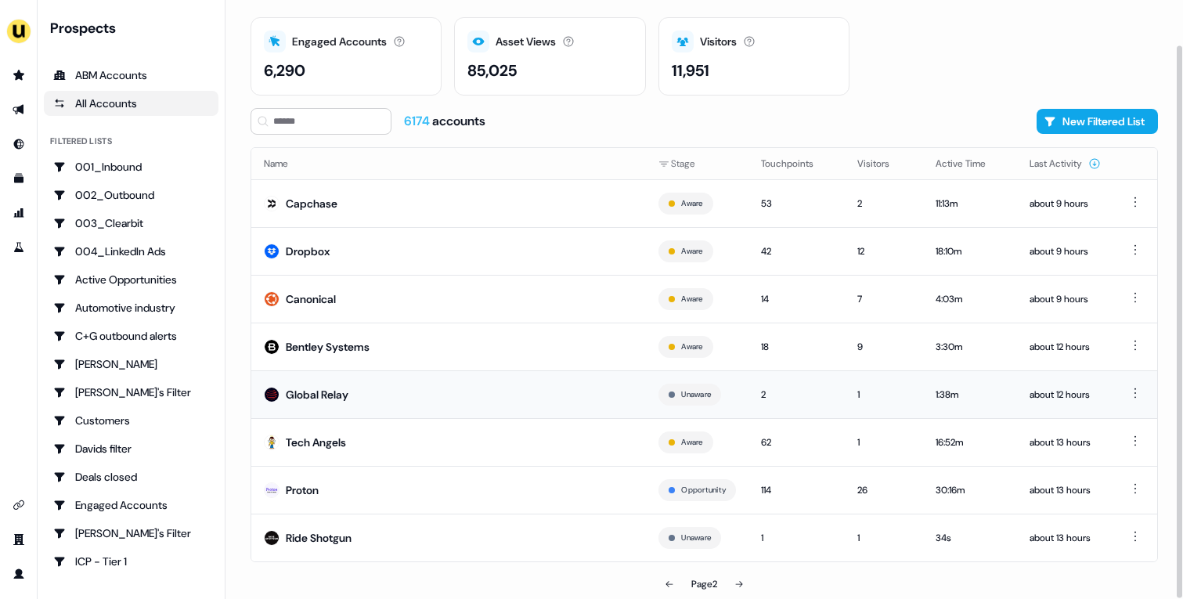
click at [310, 387] on div "Global Relay" at bounding box center [317, 395] width 63 height 16
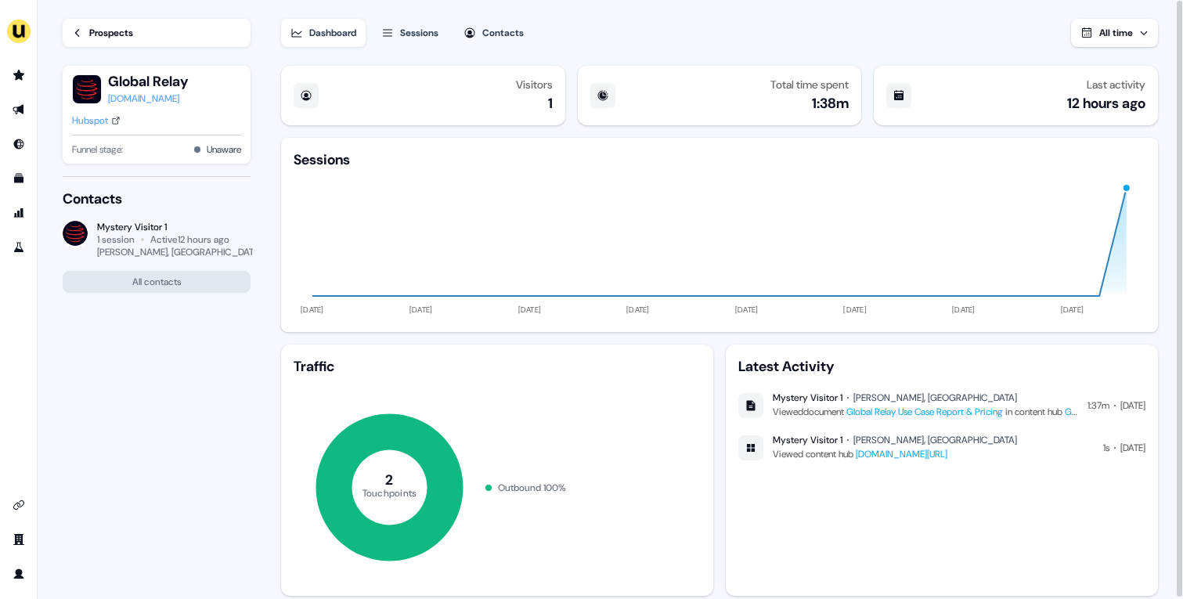
click at [127, 21] on link "Prospects" at bounding box center [157, 33] width 188 height 28
click at [110, 34] on div "Prospects" at bounding box center [111, 33] width 44 height 16
click at [85, 37] on link "Prospects" at bounding box center [157, 33] width 188 height 28
click at [111, 22] on link "Prospects" at bounding box center [157, 33] width 188 height 28
click at [135, 33] on link "Prospects" at bounding box center [157, 33] width 188 height 28
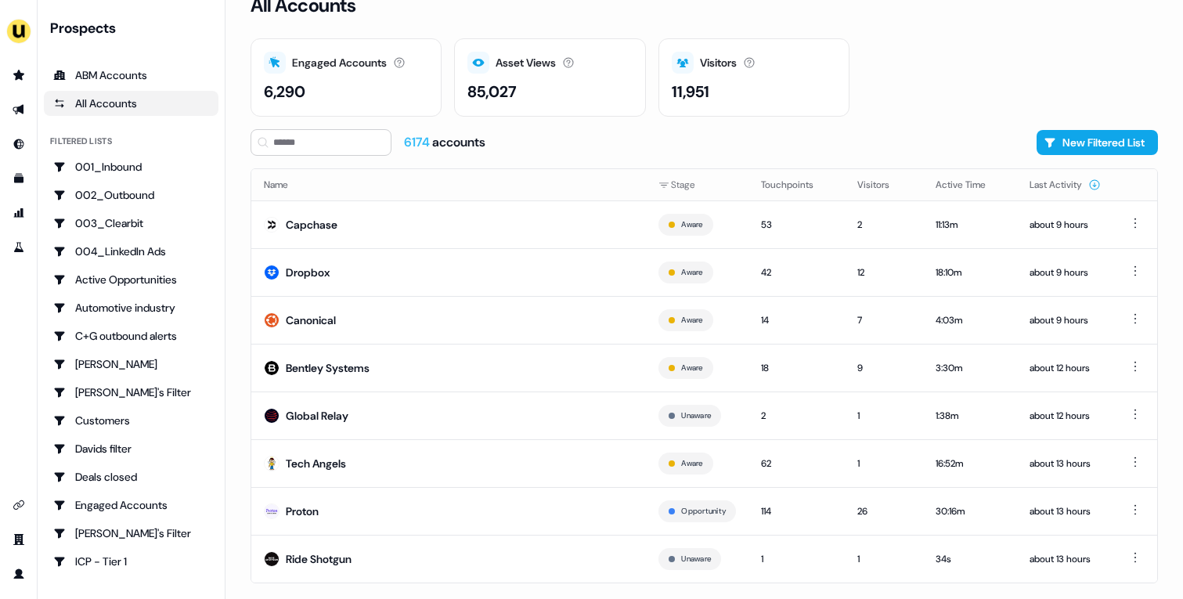
scroll to position [49, 0]
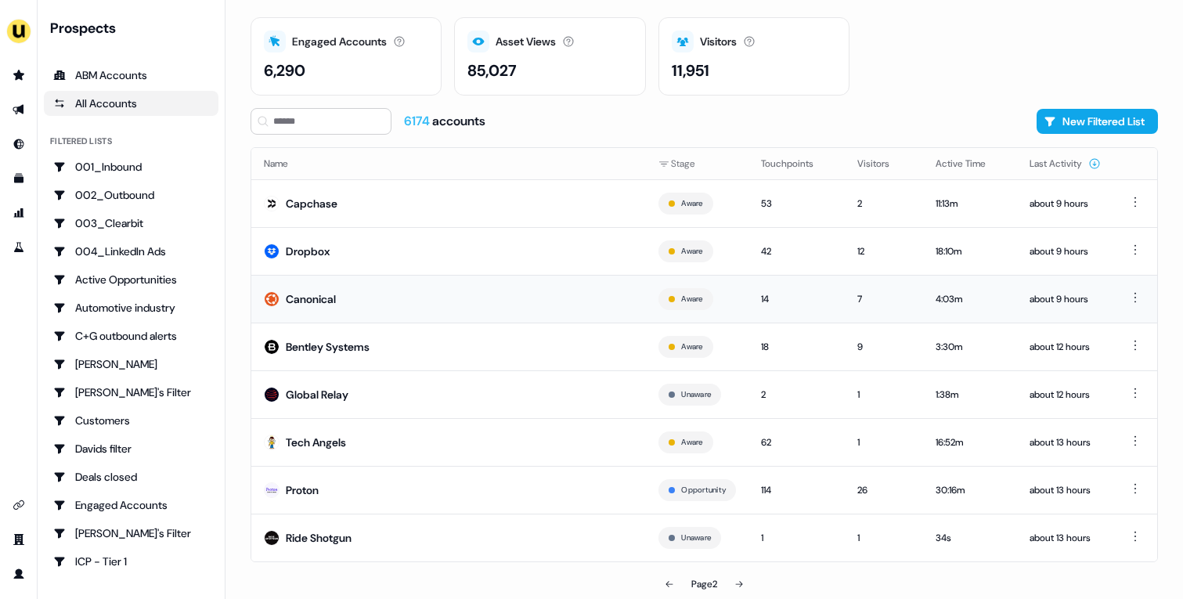
click at [593, 305] on td "Canonical" at bounding box center [448, 299] width 395 height 48
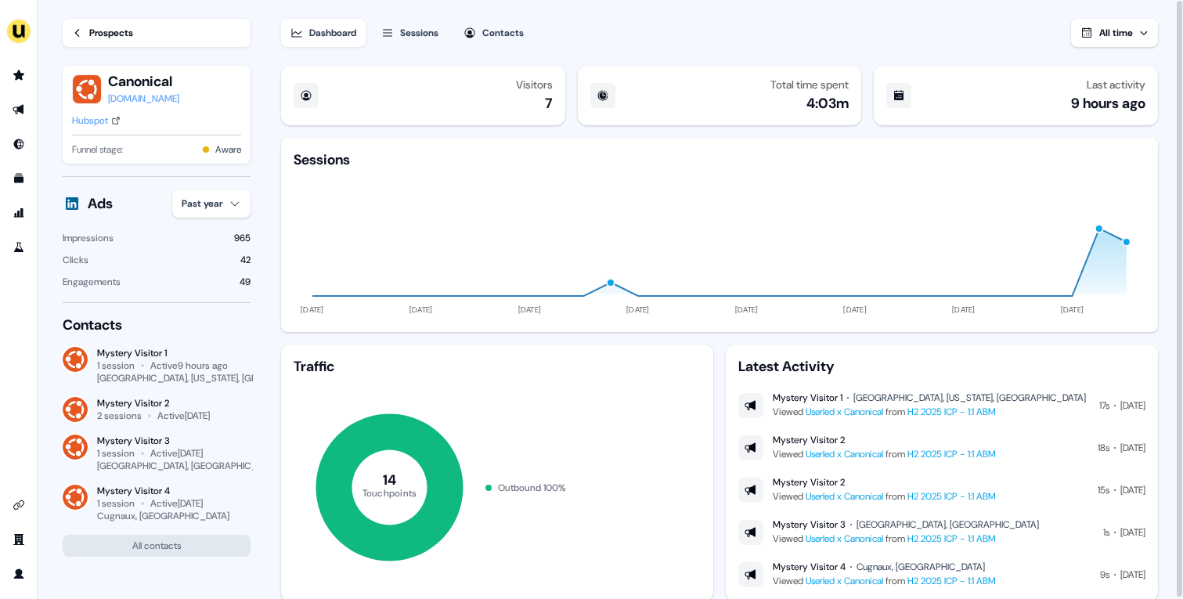
click at [113, 31] on div "Prospects" at bounding box center [111, 33] width 44 height 16
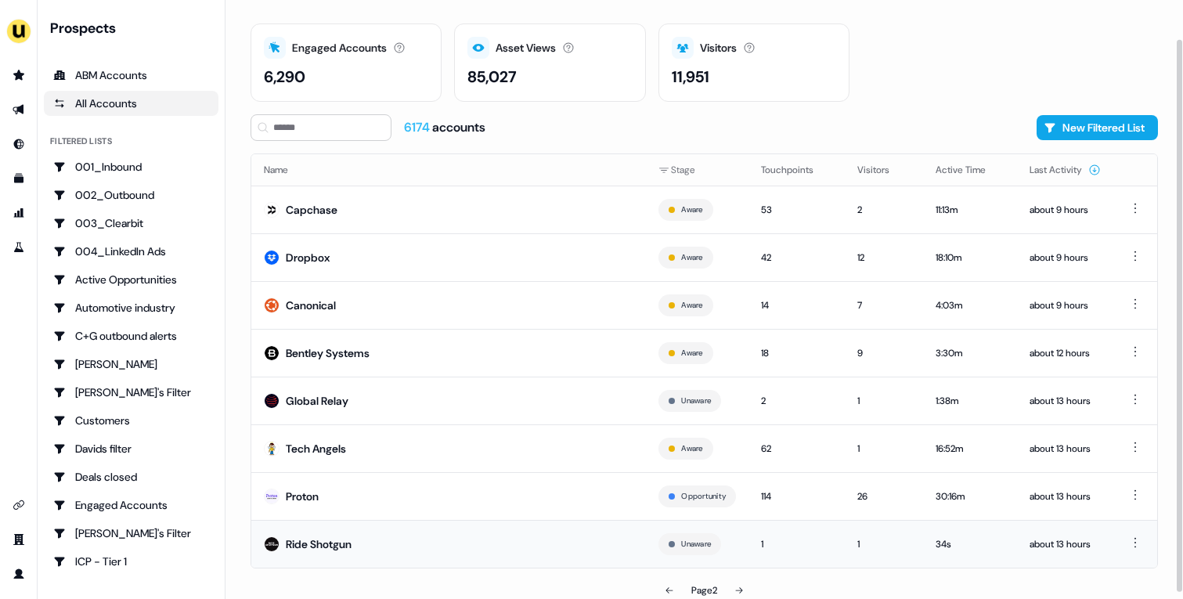
scroll to position [49, 0]
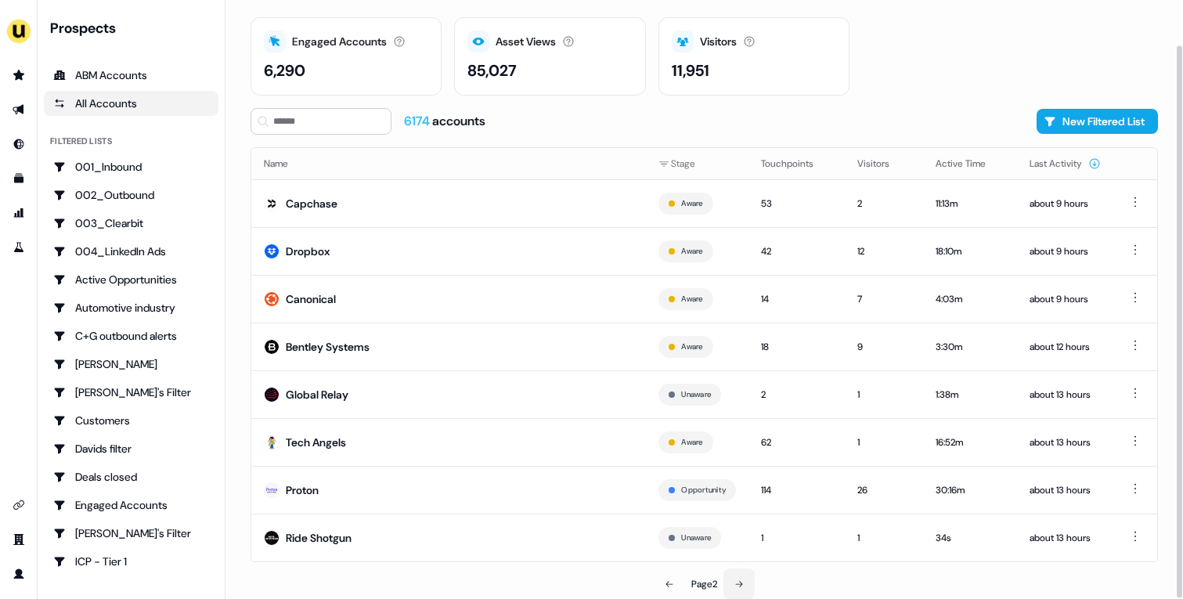
click at [733, 590] on button at bounding box center [738, 583] width 31 height 31
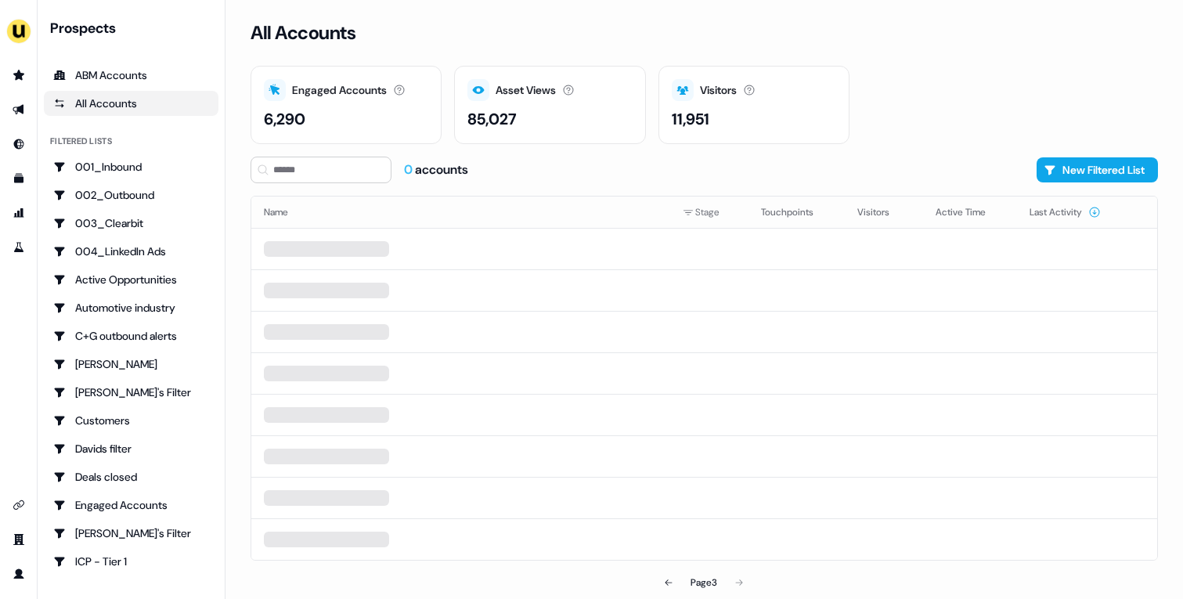
click at [899, 133] on div "Engaged Accounts Accounts that have interacted with an asset. 6,290 Asset Views…" at bounding box center [703, 105] width 907 height 78
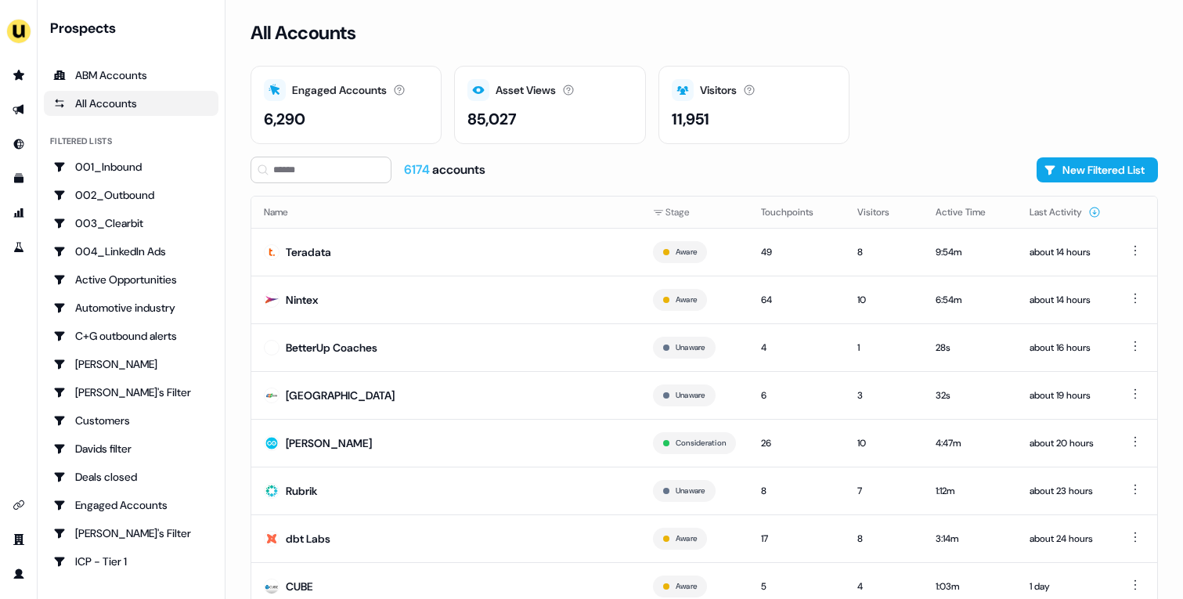
scroll to position [49, 0]
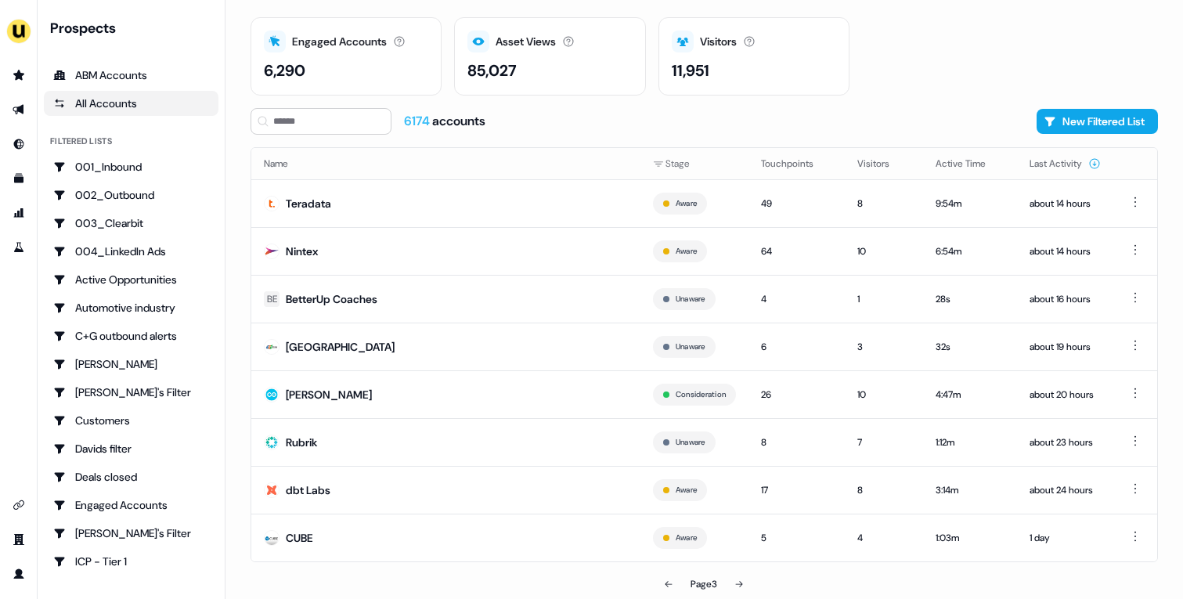
click at [481, 200] on td "Teradata" at bounding box center [445, 203] width 389 height 48
